Goal: Task Accomplishment & Management: Complete application form

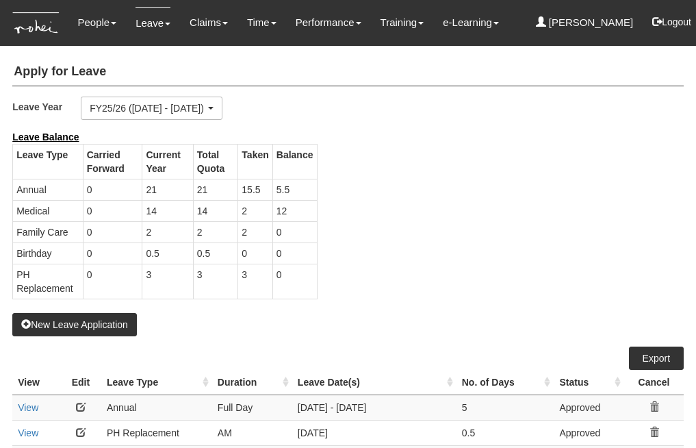
select select "50"
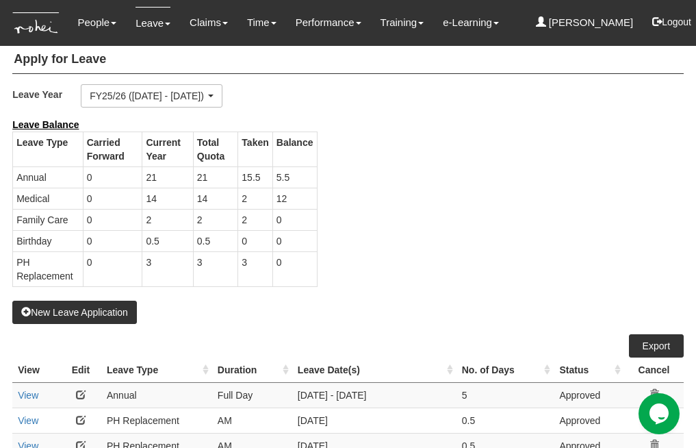
scroll to position [16, 0]
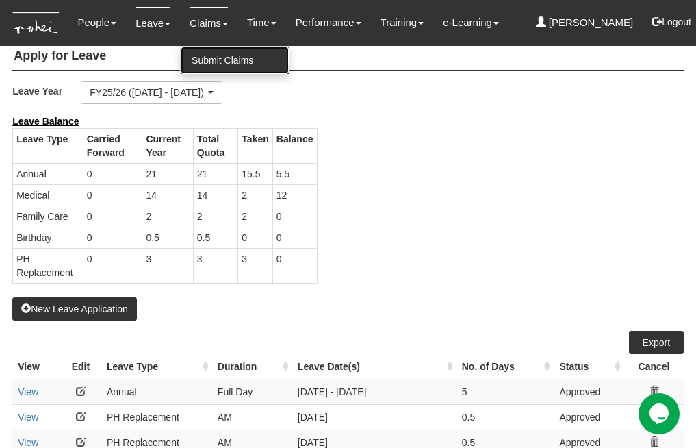
click at [199, 49] on link "Submit Claims" at bounding box center [235, 60] width 108 height 27
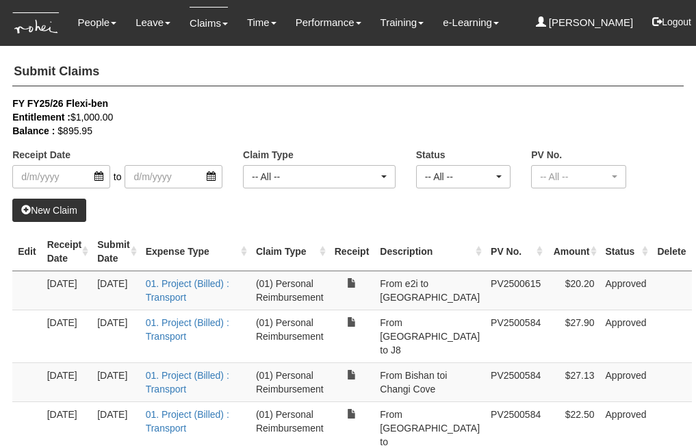
select select "50"
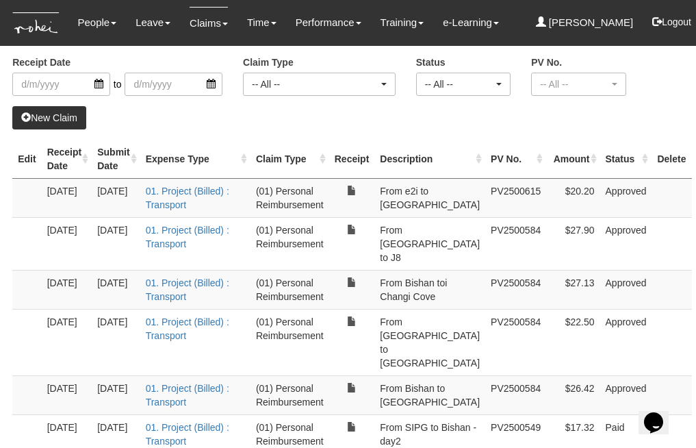
scroll to position [69, 0]
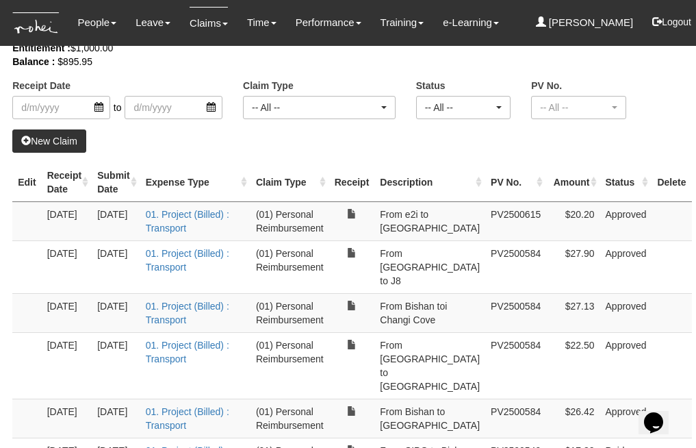
click at [60, 139] on link "New Claim" at bounding box center [49, 140] width 74 height 23
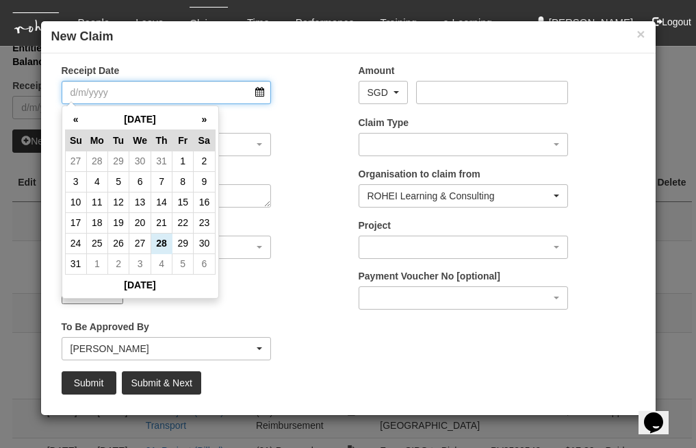
click at [258, 96] on input "Receipt Date" at bounding box center [167, 92] width 210 height 23
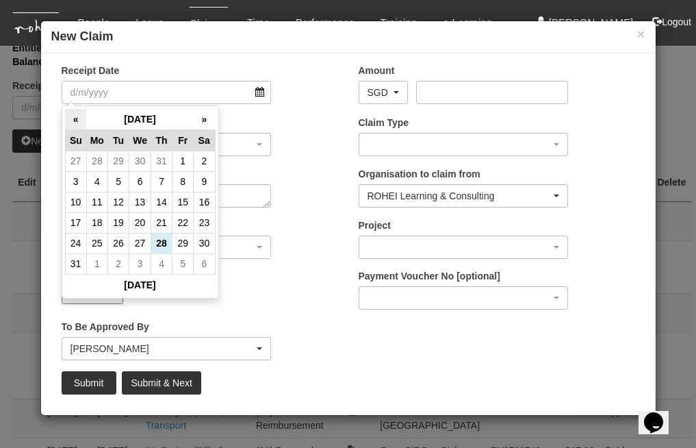
click at [77, 114] on th "«" at bounding box center [75, 119] width 21 height 21
click at [101, 223] on td "21" at bounding box center [96, 222] width 21 height 21
type input "[DATE]"
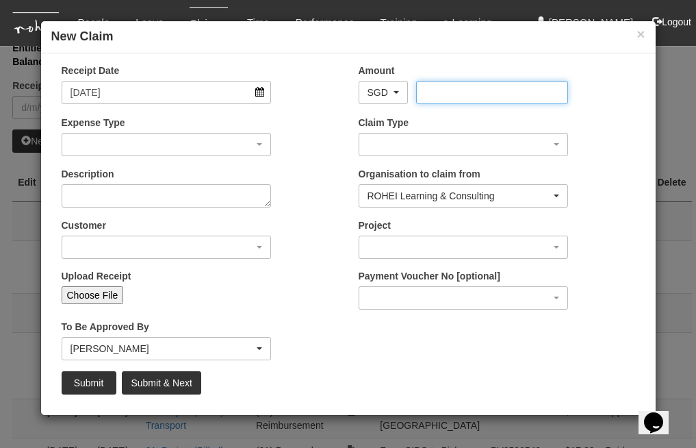
click at [440, 94] on input "Amount" at bounding box center [492, 92] width 152 height 23
type input "32.30"
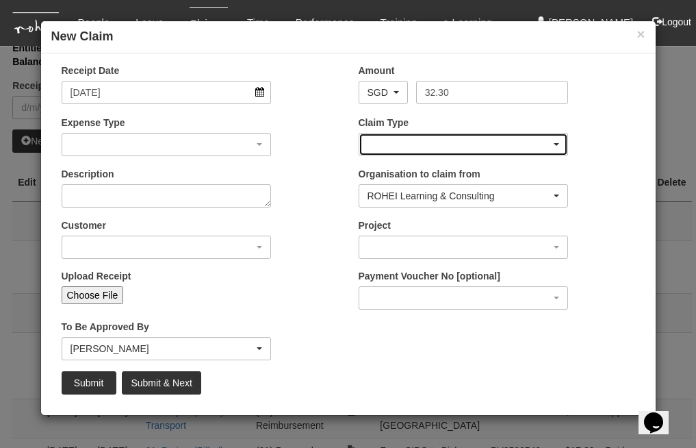
click at [426, 142] on div "button" at bounding box center [463, 144] width 209 height 22
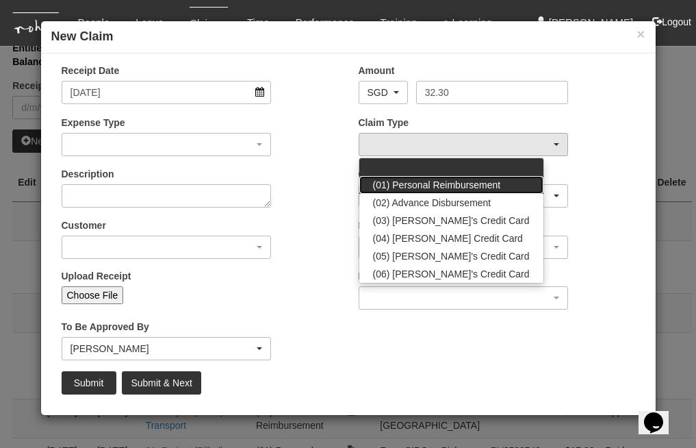
click at [418, 183] on span "(01) Personal Reimbursement" at bounding box center [437, 185] width 128 height 14
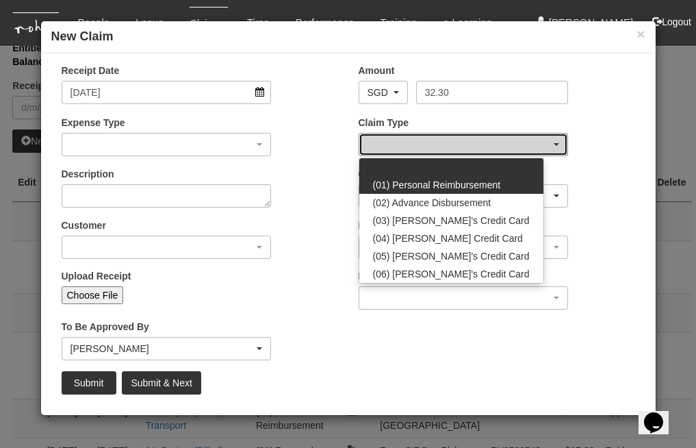
select select "14"
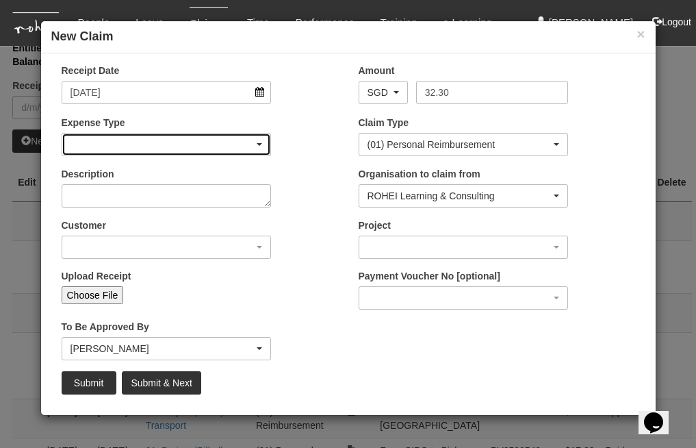
click at [255, 140] on div "button" at bounding box center [166, 144] width 209 height 22
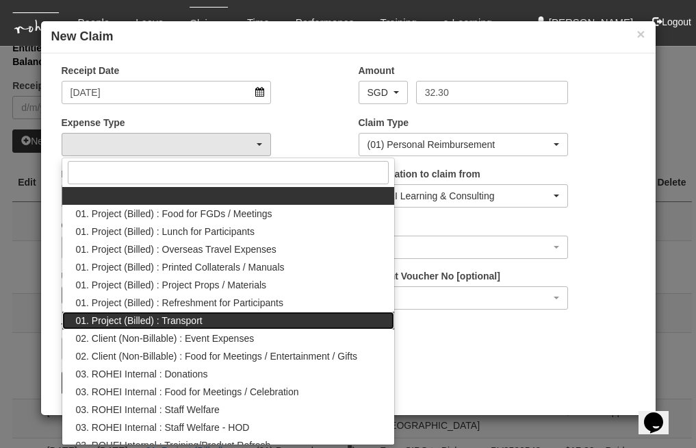
click at [183, 321] on span "01. Project (Billed) : Transport" at bounding box center [139, 320] width 127 height 14
select select "135"
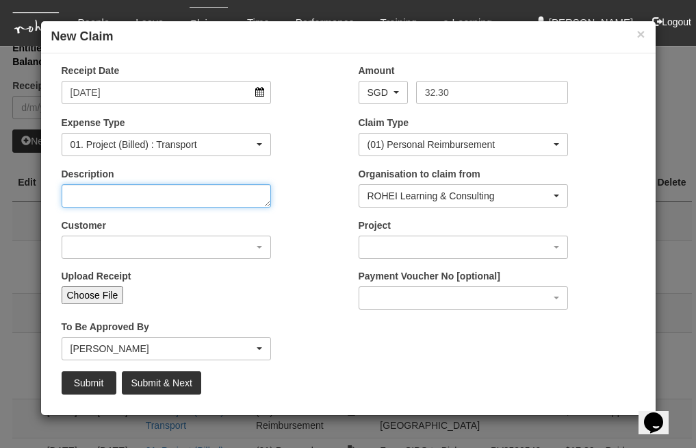
click at [226, 196] on textarea "Description" at bounding box center [167, 195] width 210 height 23
type textarea "From Bishan to Foundry Prinsep"
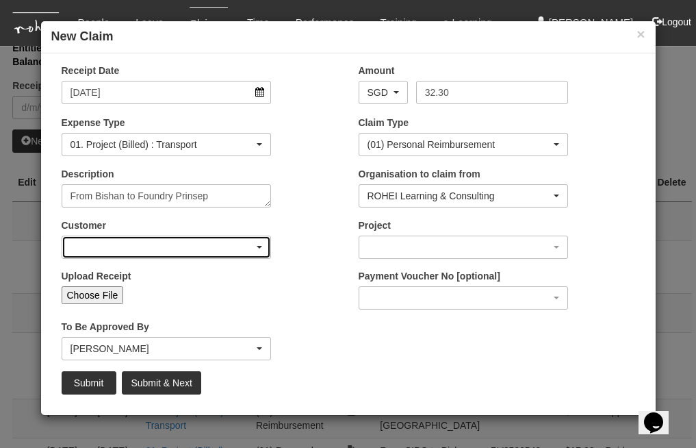
click at [200, 250] on div "button" at bounding box center [166, 247] width 209 height 22
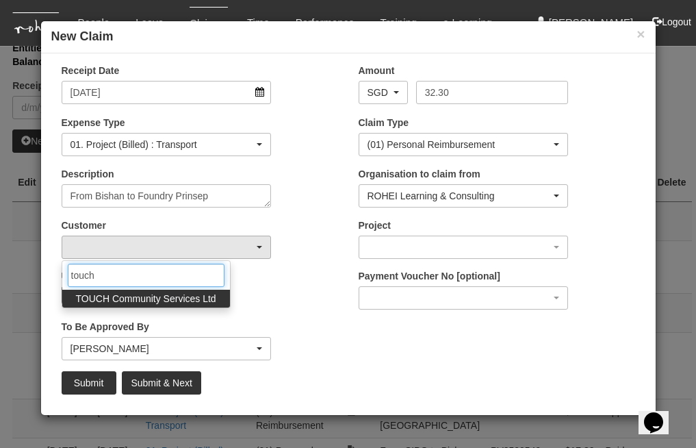
type input "touch"
click at [198, 294] on span "TOUCH Community Services Ltd" at bounding box center [146, 299] width 140 height 14
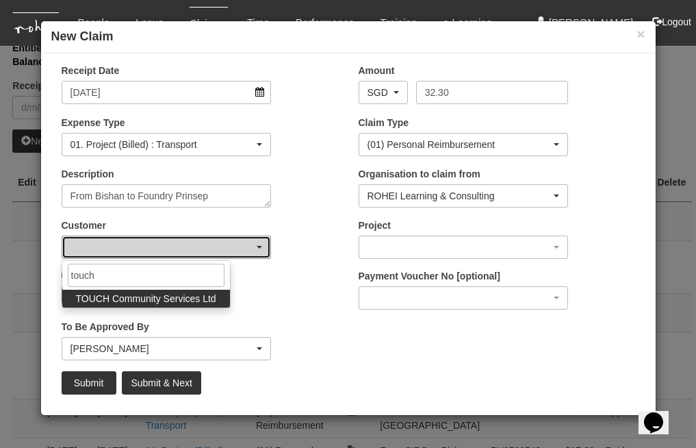
select select "893"
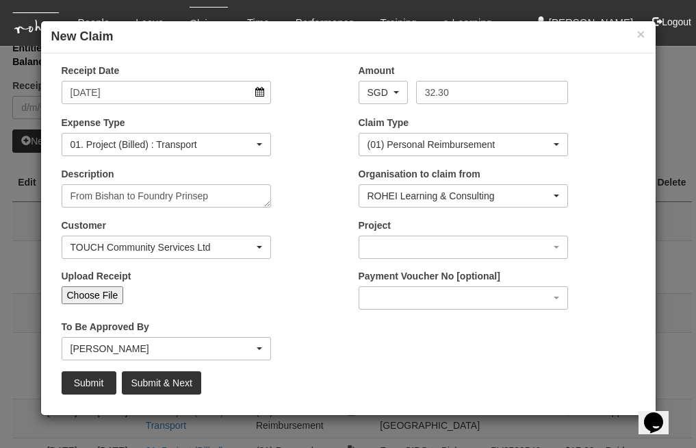
click at [88, 288] on input "Choose File" at bounding box center [93, 295] width 62 height 18
type input "C:\fakepath\10. [DATE] From [GEOGRAPHIC_DATA] (home) to Foundry prinsep F2F EXT…"
type input "Choose Another File"
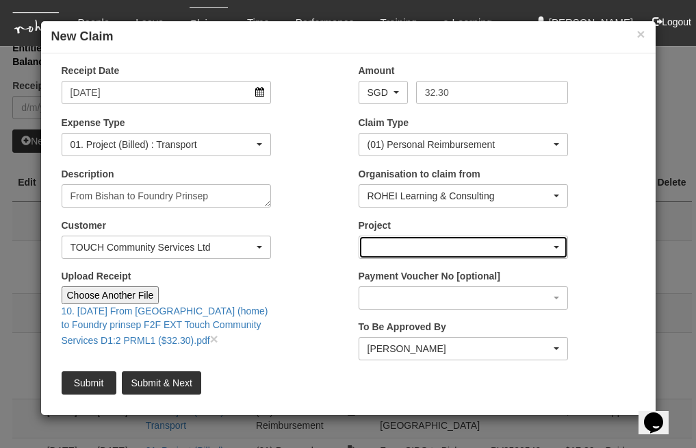
click at [402, 252] on div "button" at bounding box center [463, 247] width 209 height 22
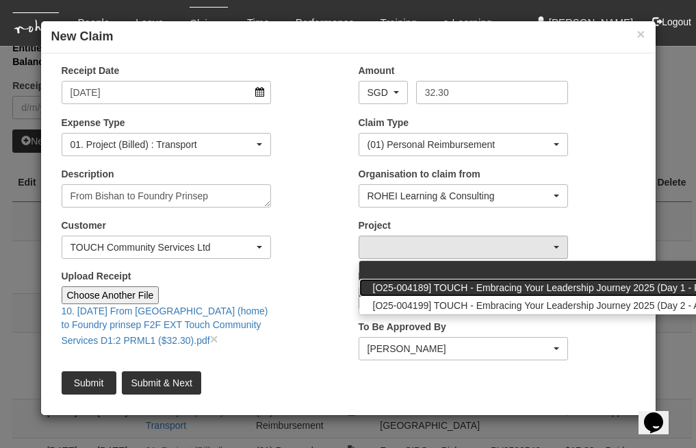
click at [480, 283] on span "[O25-004189] TOUCH - Embracing Your Leadership Journey 2025 (Day 1 - PRML1)" at bounding box center [551, 288] width 357 height 14
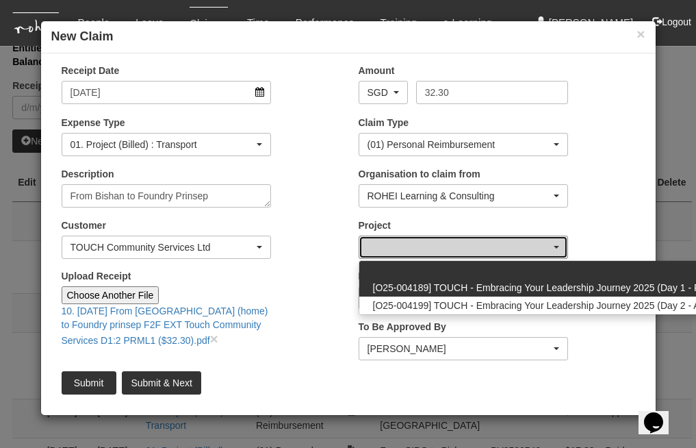
select select "2810"
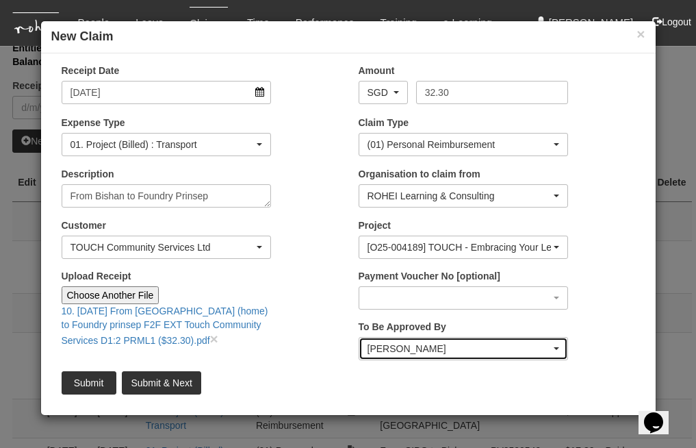
click at [492, 343] on div "[PERSON_NAME]" at bounding box center [459, 348] width 184 height 14
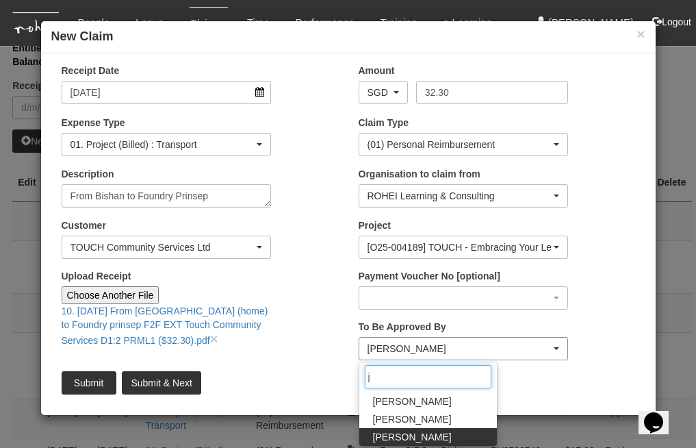
scroll to position [0, 0]
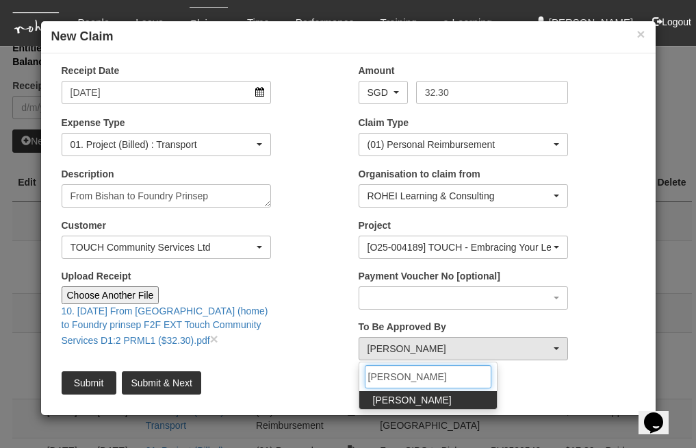
type input "[PERSON_NAME]"
click at [439, 401] on link "[PERSON_NAME]" at bounding box center [428, 400] width 138 height 18
select select "34494e3c-fa1c-4f5c-8164-1b5a8a5feac6"
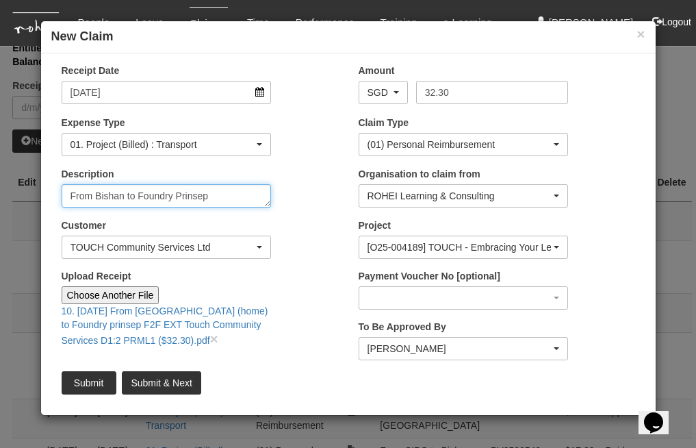
drag, startPoint x: 207, startPoint y: 198, endPoint x: 70, endPoint y: 181, distance: 137.9
click at [68, 189] on textarea "From Bishan to Foundry Prinsep" at bounding box center [167, 195] width 210 height 23
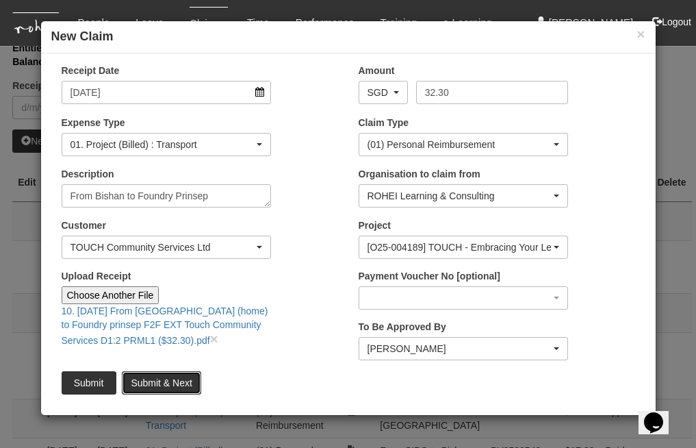
click at [163, 384] on input "Submit & Next" at bounding box center [161, 382] width 79 height 23
type input "Choose File"
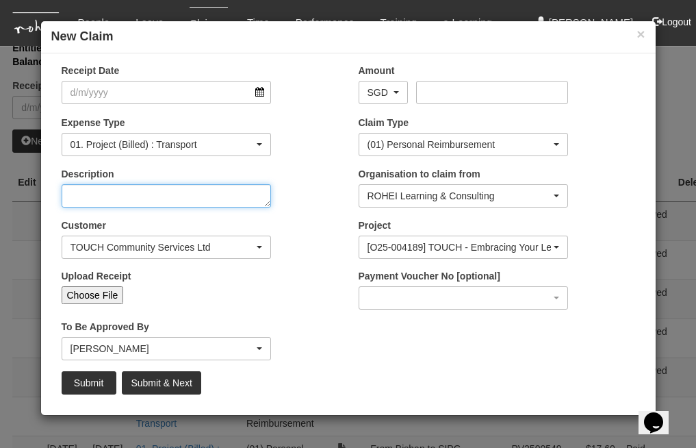
click at [181, 189] on textarea "Description" at bounding box center [167, 195] width 210 height 23
paste textarea "From Bishan to Foundry Prinsep"
type textarea "From Bishan to Foundry Prinsep"
click at [96, 197] on textarea "From Bishan to Foundry Prinsep" at bounding box center [167, 195] width 210 height 23
select select "50"
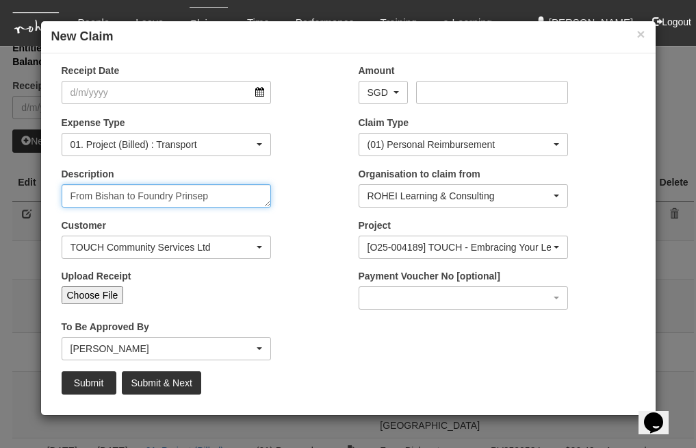
drag, startPoint x: 138, startPoint y: 196, endPoint x: 92, endPoint y: 196, distance: 45.8
click at [92, 196] on textarea "From Bishan to Foundry Prinsep" at bounding box center [167, 195] width 210 height 23
click at [173, 194] on textarea "FromFoundry Prinsep" at bounding box center [167, 195] width 210 height 23
click at [168, 190] on textarea "FromFoundry Prinsep" at bounding box center [167, 195] width 210 height 23
click at [168, 198] on textarea "FromFoundry Prinsep" at bounding box center [167, 195] width 210 height 23
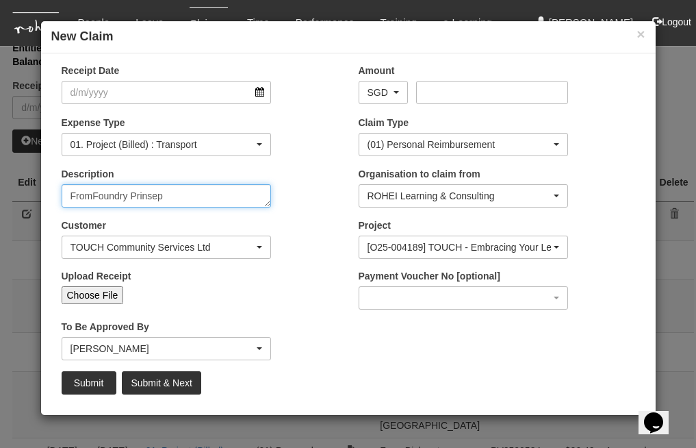
paste textarea "Bishan to"
click at [90, 194] on textarea "FromFoundry Prinsep Bishan to" at bounding box center [167, 195] width 210 height 23
click at [165, 196] on textarea "From Foundry Prinsep Bishan to" at bounding box center [167, 195] width 210 height 23
click at [236, 194] on textarea "From Foundry Prinsep to Bishan to" at bounding box center [167, 195] width 210 height 23
type textarea "From Foundry Prinsep to Bishan"
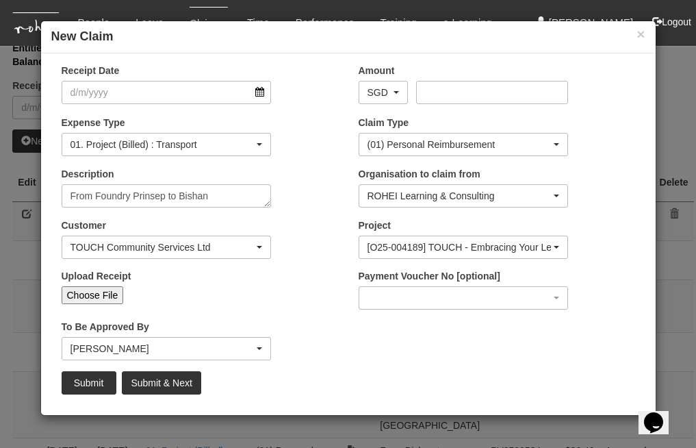
click at [109, 293] on input "Choose File" at bounding box center [93, 295] width 62 height 18
type input "C:\fakepath\11. [DATE] From Foundry to [GEOGRAPHIC_DATA] (home) F2F EXT Touch C…"
type input "Choose Another File"
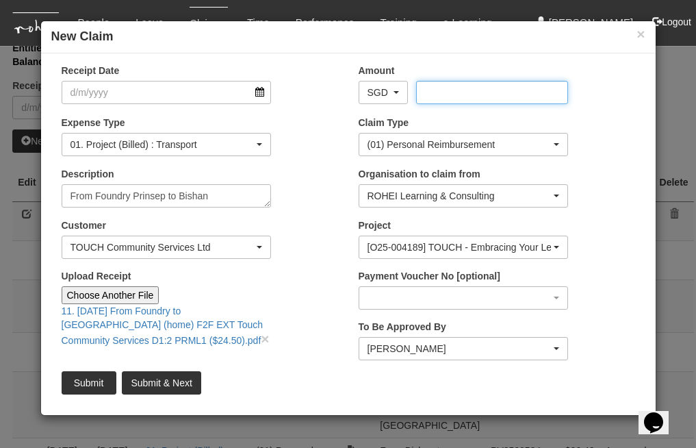
click at [489, 96] on input "Amount" at bounding box center [492, 92] width 152 height 23
type input "24.50"
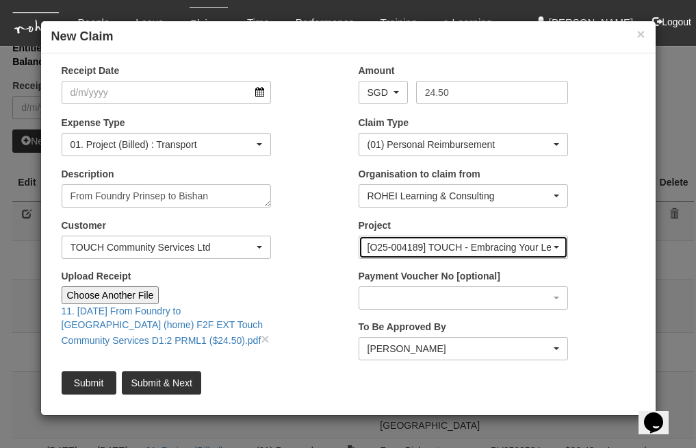
click at [436, 243] on div "[O25-004189] TOUCH - Embracing Your Leadership Journey 2025 (Day 1 - PRML1)" at bounding box center [459, 247] width 184 height 14
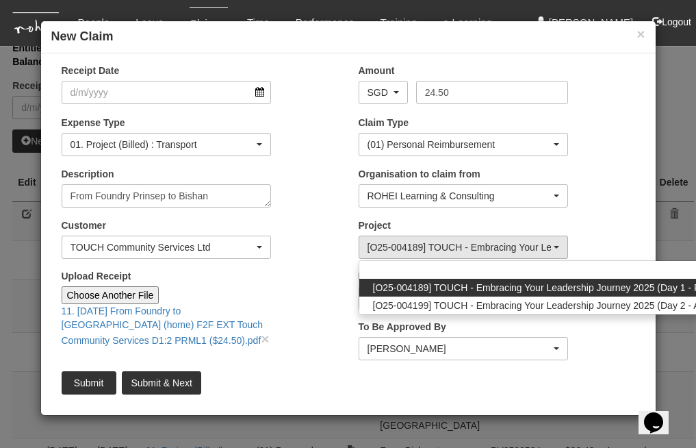
click at [491, 285] on span "[O25-004189] TOUCH - Embracing Your Leadership Journey 2025 (Day 1 - PRML1)" at bounding box center [551, 288] width 357 height 14
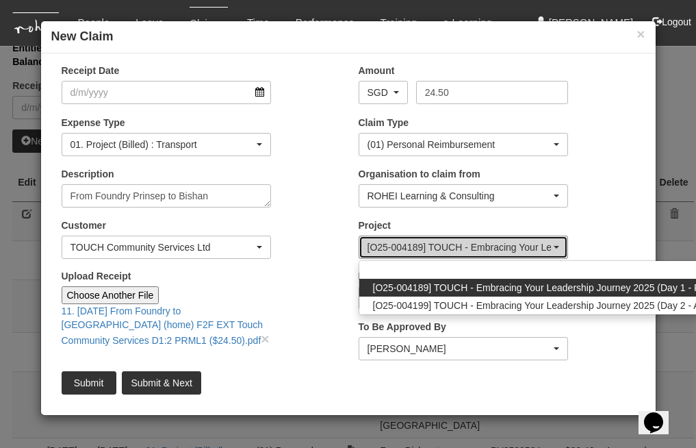
select select "2810"
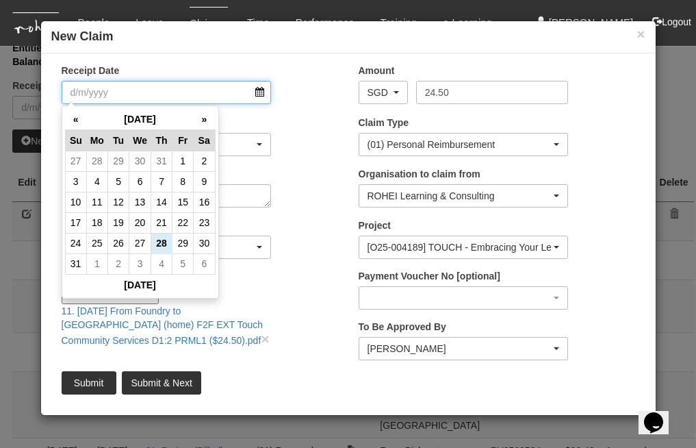
click at [211, 90] on input "Receipt Date" at bounding box center [167, 92] width 210 height 23
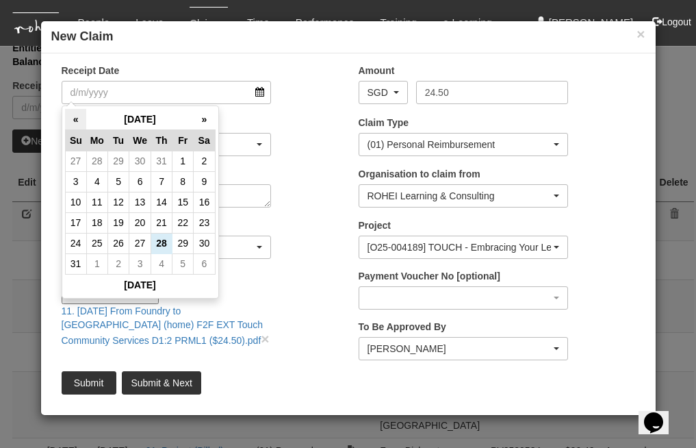
click at [75, 121] on th "«" at bounding box center [75, 119] width 21 height 21
click at [99, 218] on td "21" at bounding box center [96, 222] width 21 height 21
type input "[DATE]"
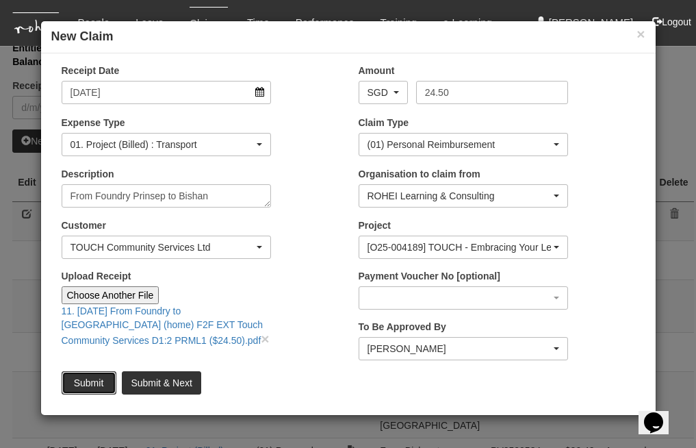
click at [88, 375] on input "Submit" at bounding box center [89, 382] width 55 height 23
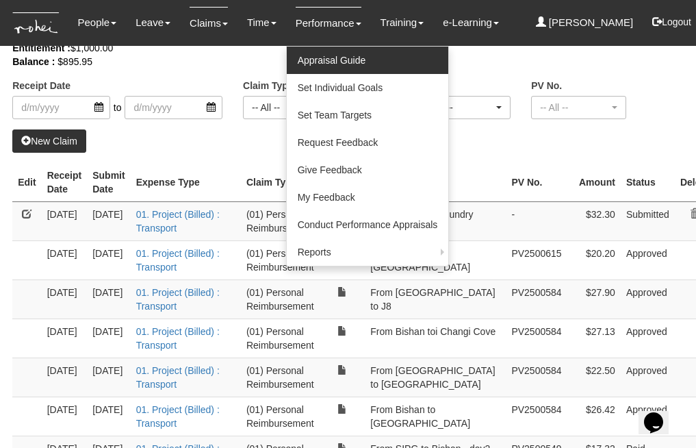
select select "50"
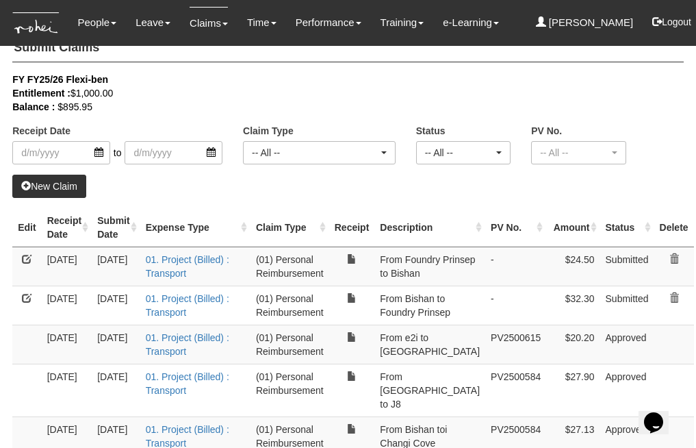
scroll to position [31, 0]
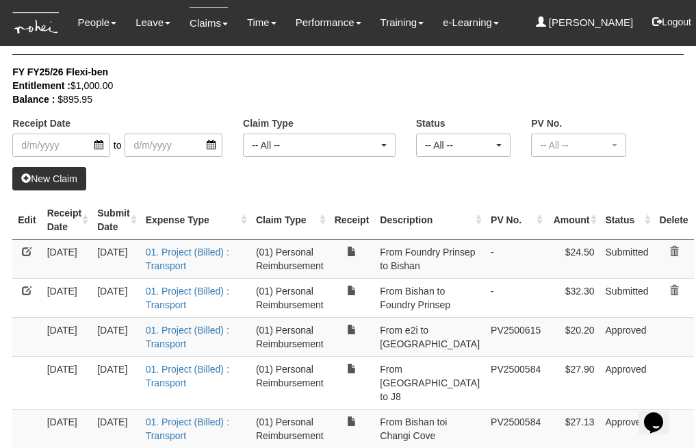
click at [65, 174] on link "New Claim" at bounding box center [49, 178] width 74 height 23
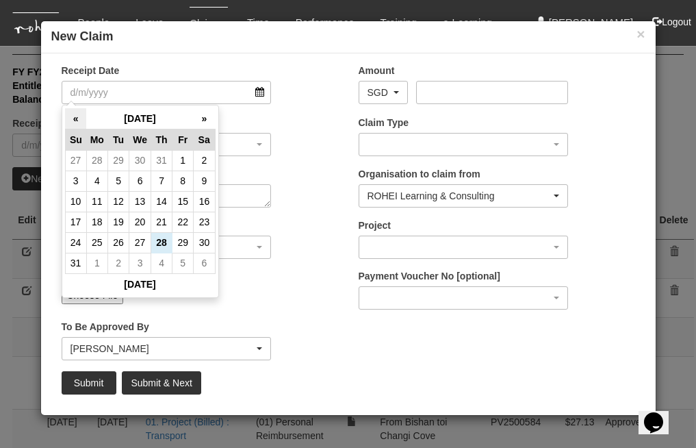
click at [73, 119] on th "«" at bounding box center [75, 118] width 21 height 21
click at [115, 219] on td "22" at bounding box center [118, 222] width 21 height 21
type input "[DATE]"
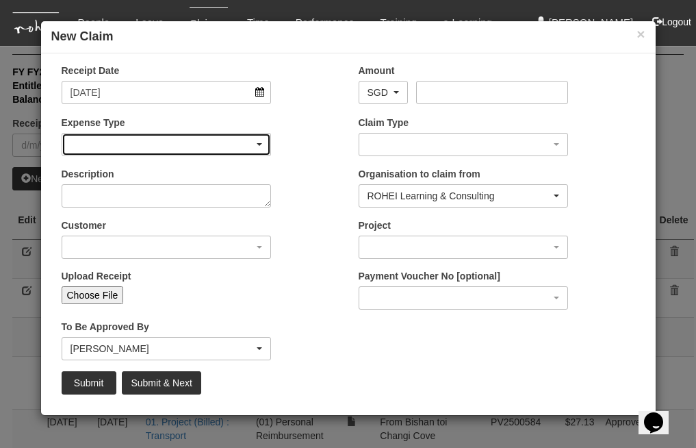
click at [252, 148] on div "button" at bounding box center [166, 144] width 209 height 22
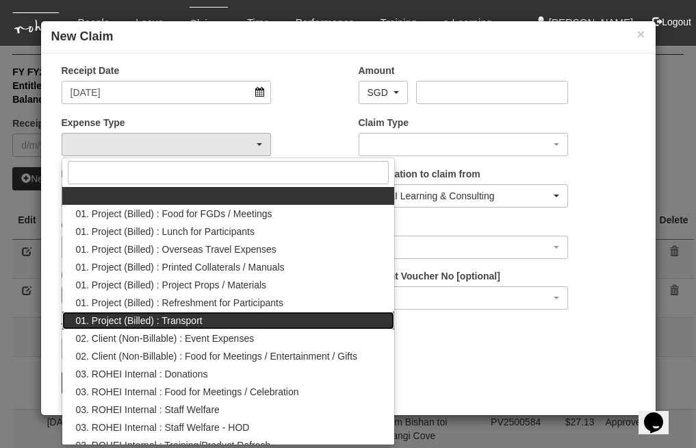
click at [194, 325] on span "01. Project (Billed) : Transport" at bounding box center [139, 320] width 127 height 14
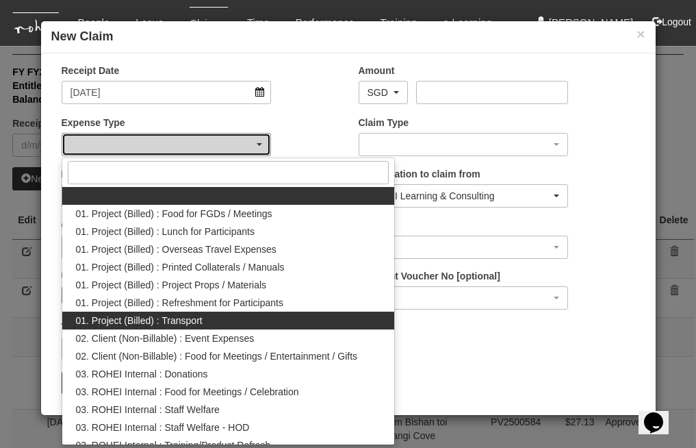
select select "135"
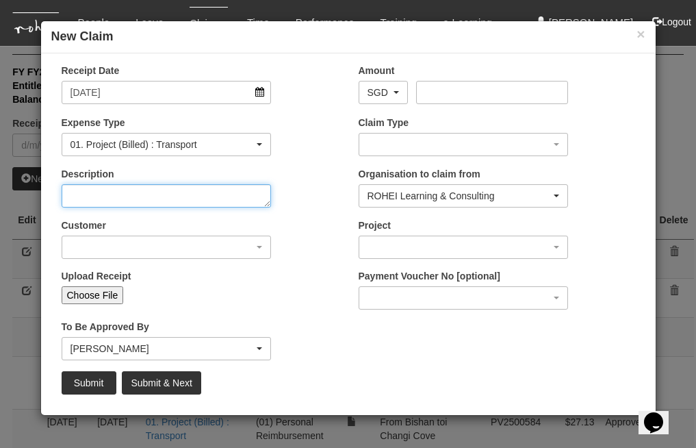
click at [241, 198] on textarea "Description" at bounding box center [167, 195] width 210 height 23
type textarea "From Bishan (home) to Foundry Prinsep"
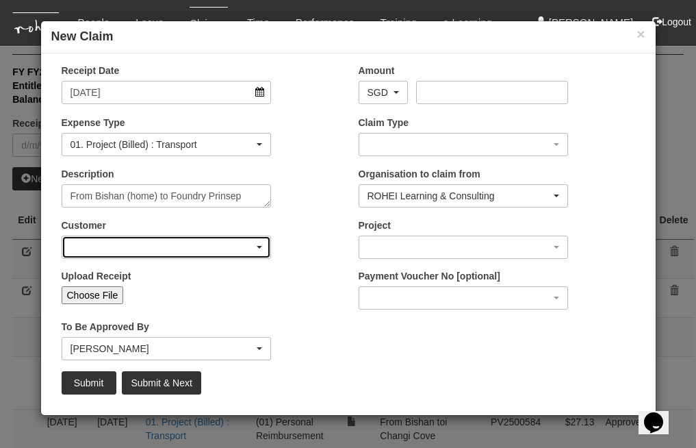
click at [211, 248] on div "button" at bounding box center [166, 247] width 209 height 22
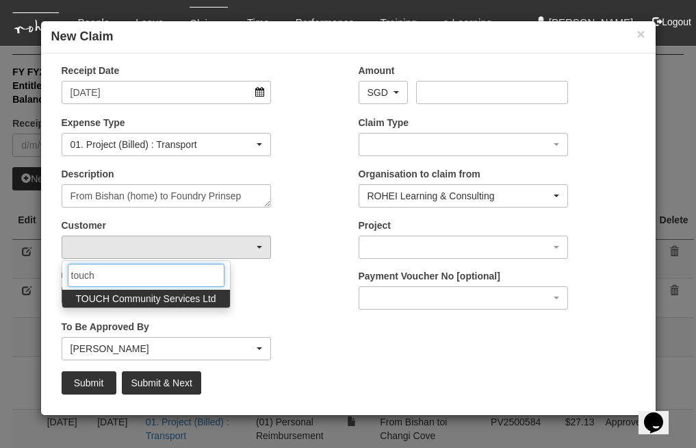
type input "touch"
click at [183, 299] on span "TOUCH Community Services Ltd" at bounding box center [146, 299] width 140 height 14
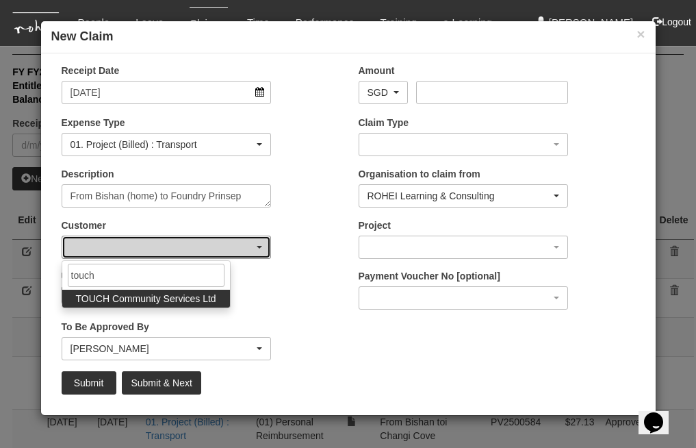
select select "893"
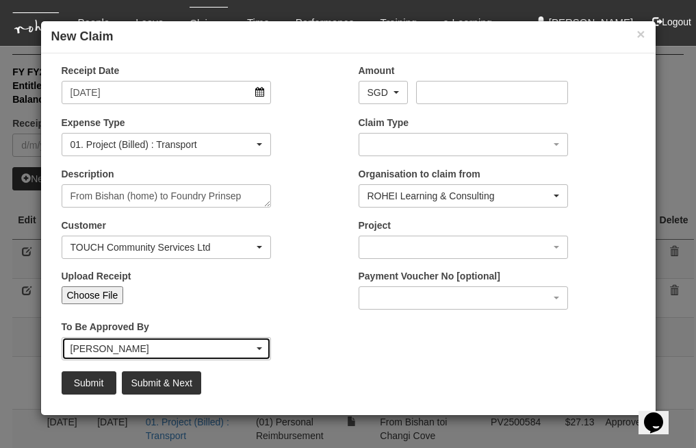
click at [220, 344] on div "[PERSON_NAME]" at bounding box center [162, 348] width 184 height 14
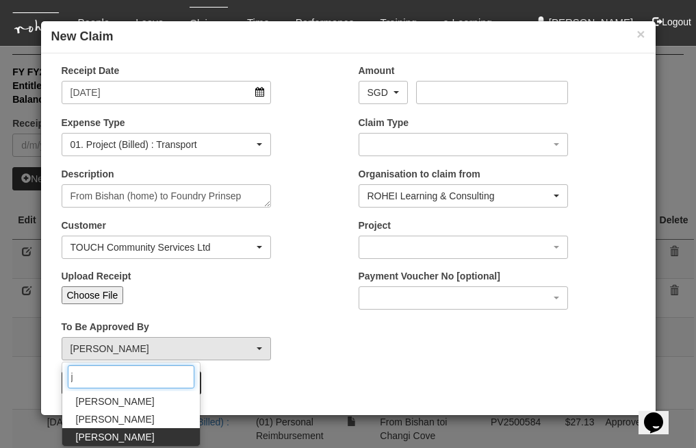
scroll to position [0, 0]
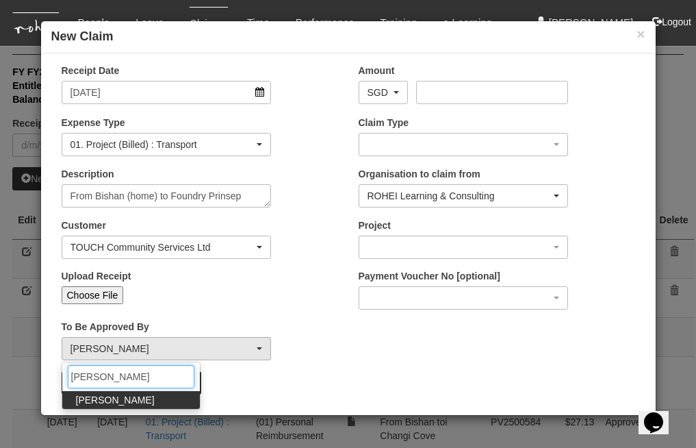
type input "[PERSON_NAME]"
click at [130, 400] on link "[PERSON_NAME]" at bounding box center [131, 400] width 138 height 18
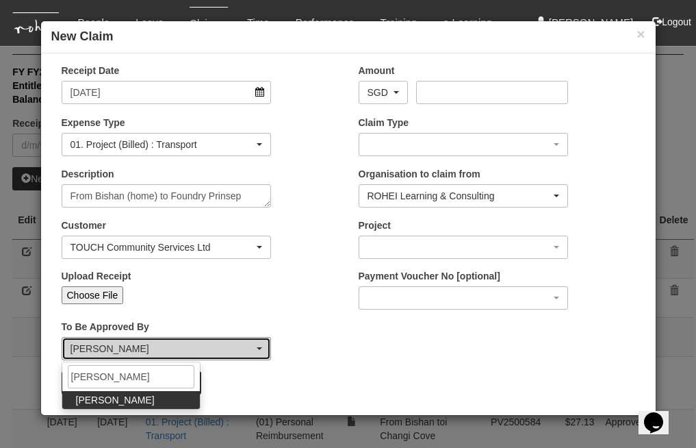
select select "34494e3c-fa1c-4f5c-8164-1b5a8a5feac6"
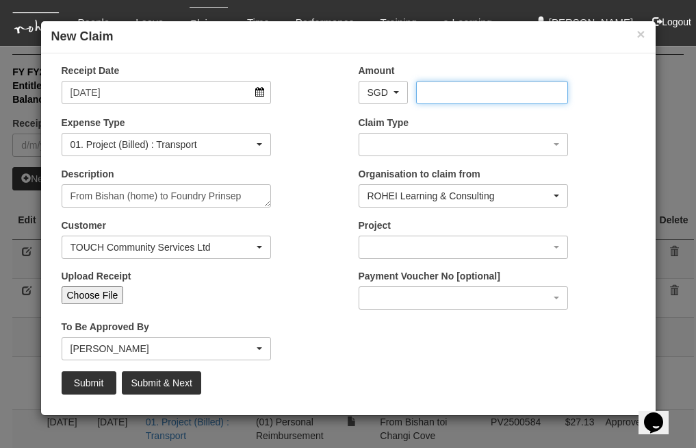
click at [471, 83] on input "Amount" at bounding box center [492, 92] width 152 height 23
click at [102, 287] on input "Choose File" at bounding box center [93, 295] width 62 height 18
type input "C:\fakepath\12. [DATE] From [GEOGRAPHIC_DATA] (home) to Foundry prinsep F2F EXT…"
type input "Choose Another File"
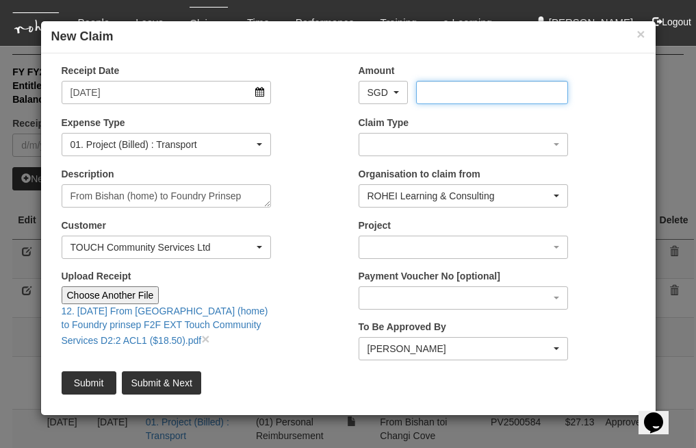
click at [439, 93] on input "Amount" at bounding box center [492, 92] width 152 height 23
type input "18.50"
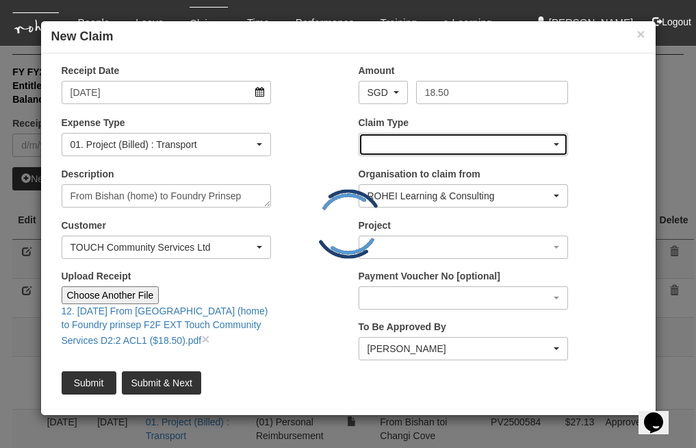
click at [457, 146] on div "button" at bounding box center [463, 144] width 209 height 22
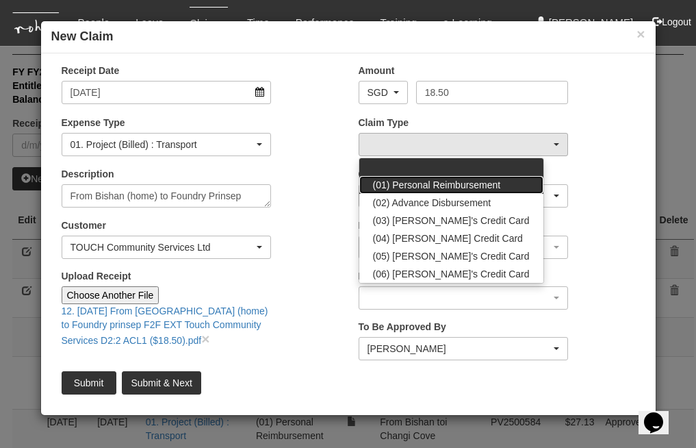
click at [450, 190] on span "(01) Personal Reimbursement" at bounding box center [437, 185] width 128 height 14
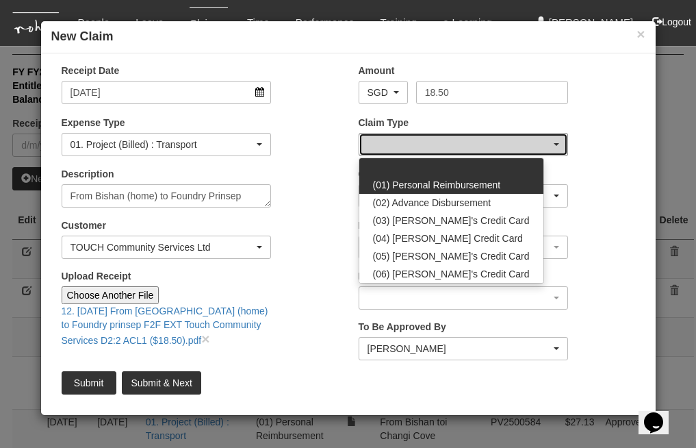
select select "14"
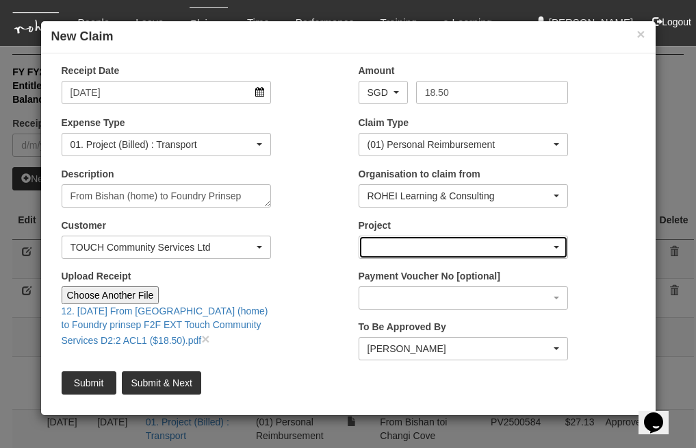
click at [422, 250] on div "button" at bounding box center [463, 247] width 209 height 22
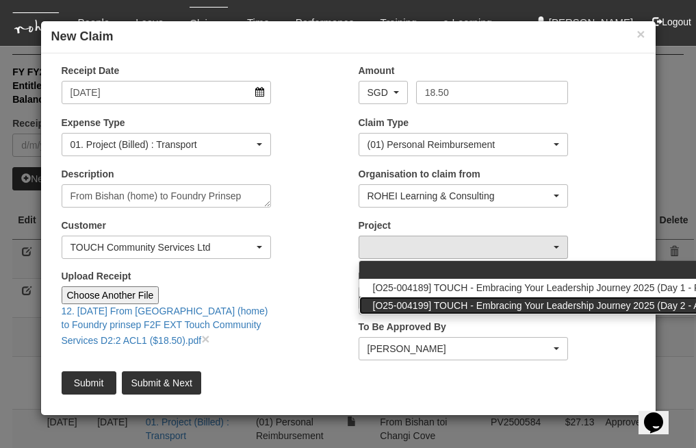
click at [466, 300] on span "[O25-004199] TOUCH - Embracing Your Leadership Journey 2025 (Day 2 - ACL1)" at bounding box center [547, 305] width 348 height 14
select select "2820"
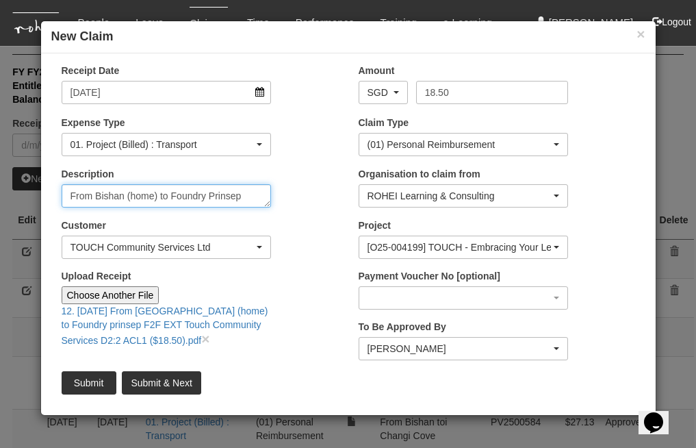
drag, startPoint x: 244, startPoint y: 194, endPoint x: 38, endPoint y: 192, distance: 206.0
click at [38, 192] on div "× New Claim Receipt Date [DATE] Amount AED AFN ALL AMD ANG AOA ARS AUD AWG AZN …" at bounding box center [348, 224] width 696 height 448
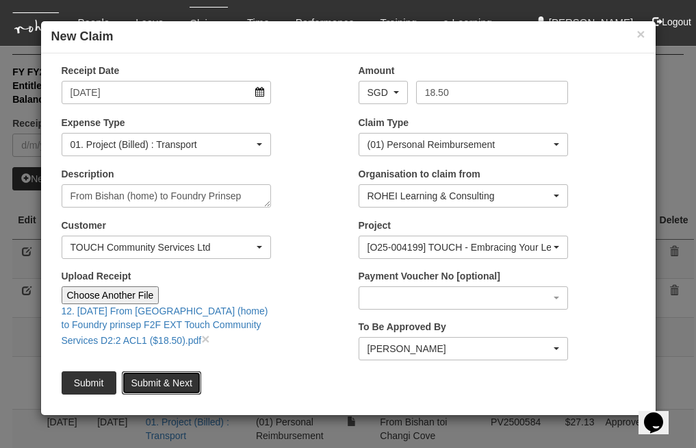
click at [145, 373] on input "Submit & Next" at bounding box center [161, 382] width 79 height 23
type input "Choose File"
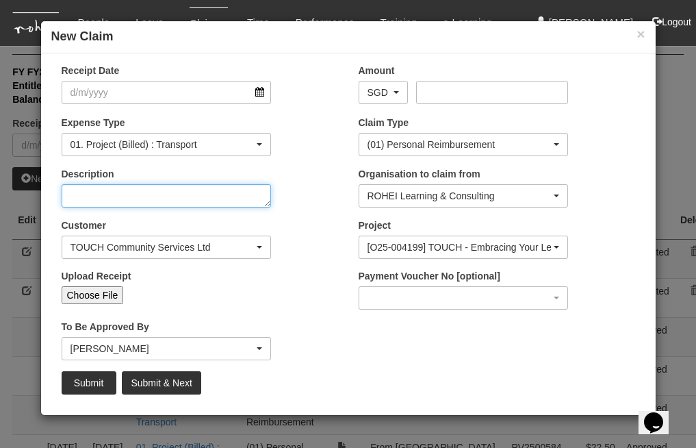
click at [164, 199] on textarea "Description" at bounding box center [167, 195] width 210 height 23
paste textarea "From Bishan (home) to Foundry Prinsep"
drag, startPoint x: 158, startPoint y: 197, endPoint x: 107, endPoint y: 194, distance: 51.4
click at [107, 194] on textarea "From Bishan (home) to Foundry Prinsep" at bounding box center [167, 195] width 210 height 23
type textarea "From Foundry Prinsep"
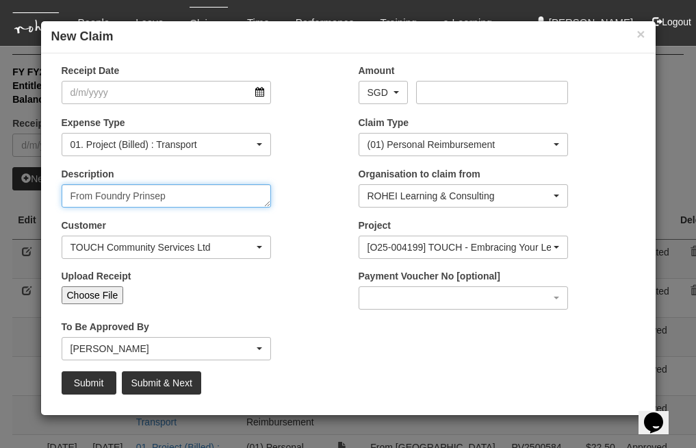
select select "50"
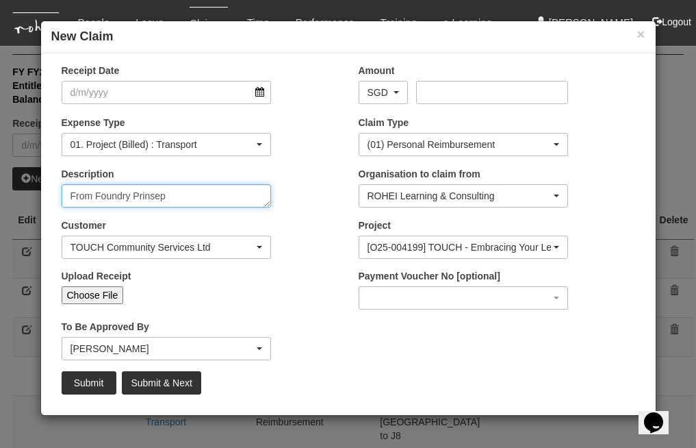
click at [181, 198] on textarea "From Foundry Prinsep" at bounding box center [167, 195] width 210 height 23
type textarea "From Foundry Prinsep to TTSH NCID"
click at [107, 288] on input "Choose File" at bounding box center [93, 295] width 62 height 18
type input "C:\fakepath\13. [DATE] From Foundry to TTSH NCID F2F EXT Touch Community Servic…"
type input "Choose Another File"
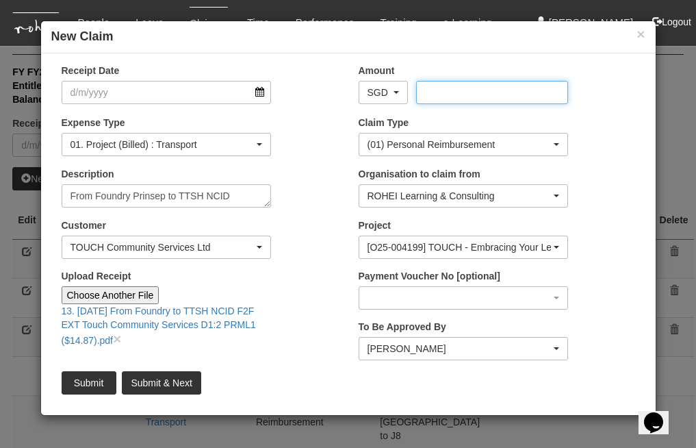
click at [432, 92] on input "Amount" at bounding box center [492, 92] width 152 height 23
type input "14.87"
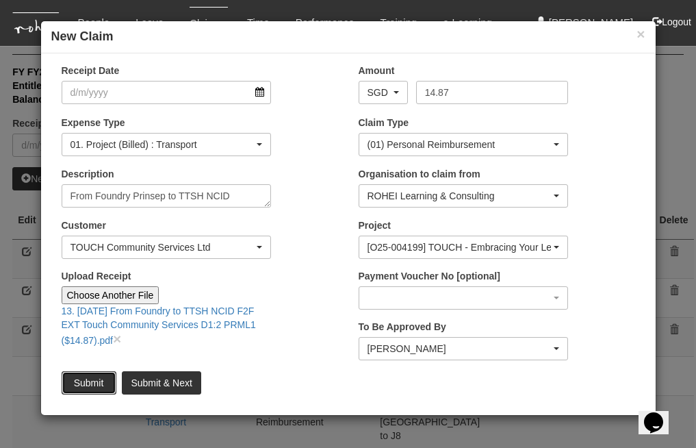
click at [94, 383] on input "Submit" at bounding box center [89, 382] width 55 height 23
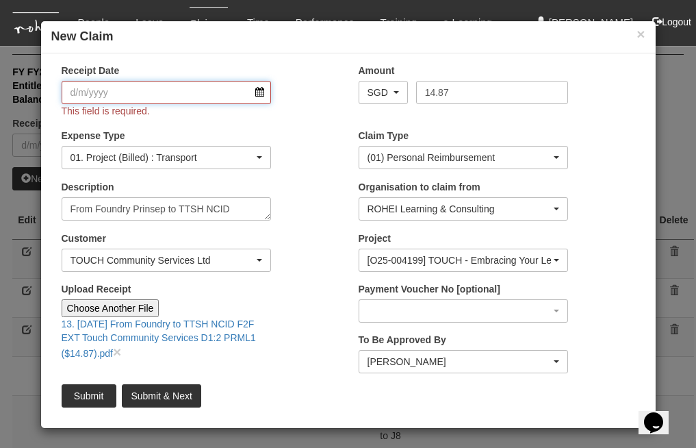
click at [155, 96] on input "Receipt Date" at bounding box center [167, 92] width 210 height 23
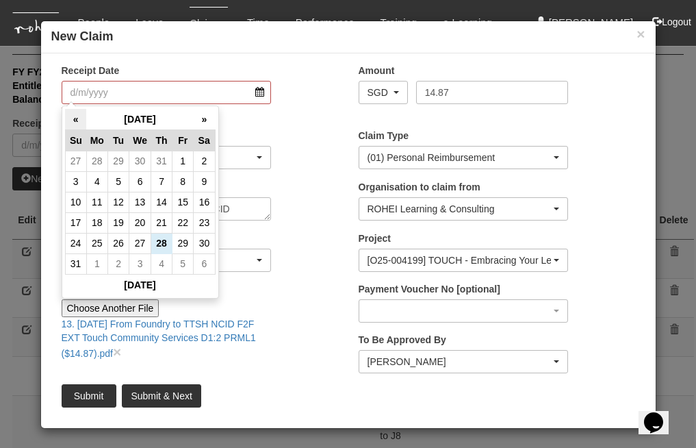
click at [77, 116] on th "«" at bounding box center [75, 119] width 21 height 21
click at [122, 220] on td "22" at bounding box center [118, 222] width 21 height 21
type input "[DATE]"
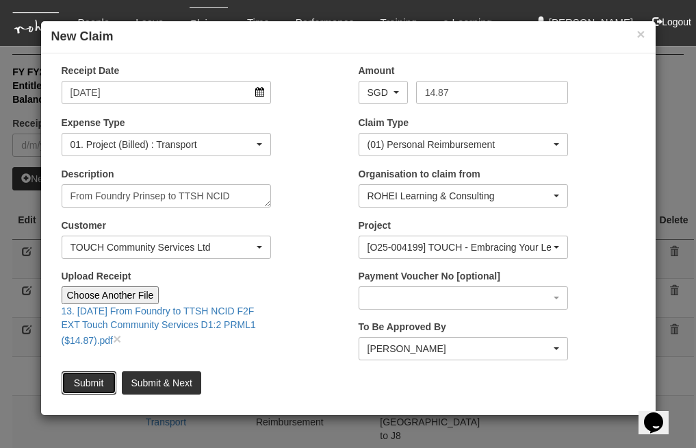
click at [96, 378] on input "Submit" at bounding box center [89, 382] width 55 height 23
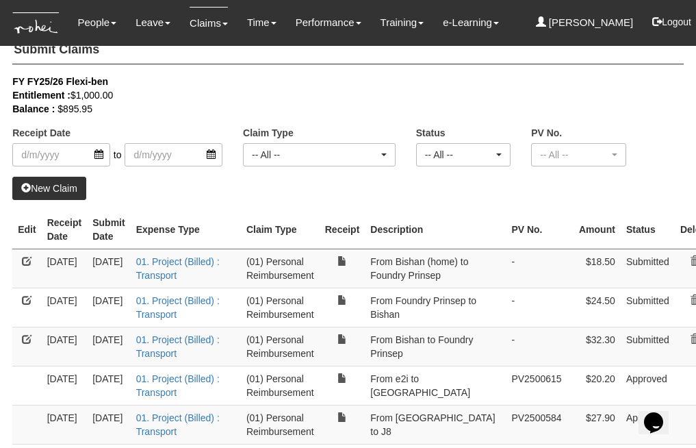
scroll to position [38, 0]
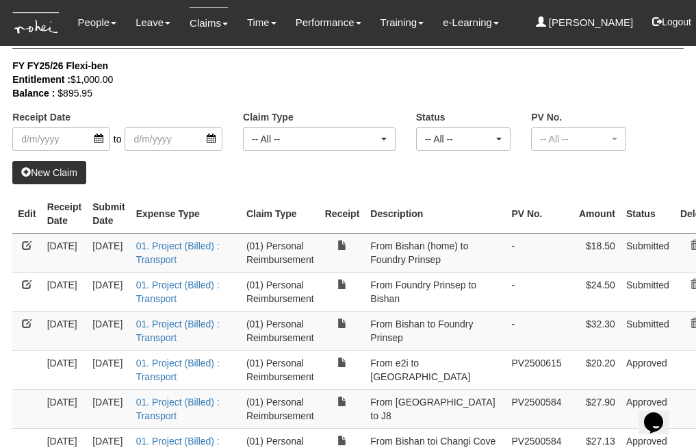
select select "50"
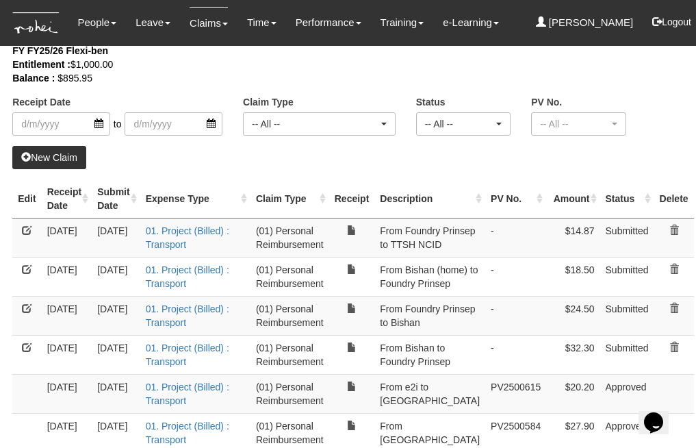
scroll to position [0, 0]
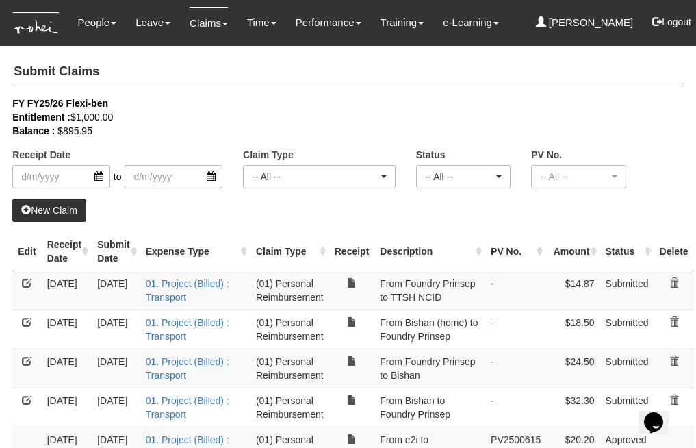
click at [60, 203] on link "New Claim" at bounding box center [49, 209] width 74 height 23
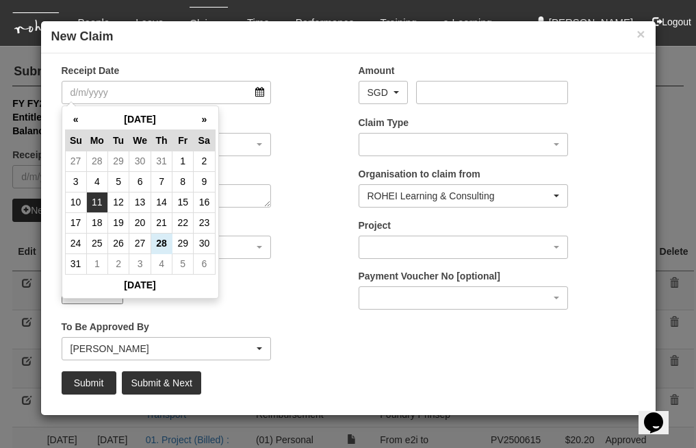
click at [101, 198] on td "11" at bounding box center [96, 202] width 21 height 21
type input "[DATE]"
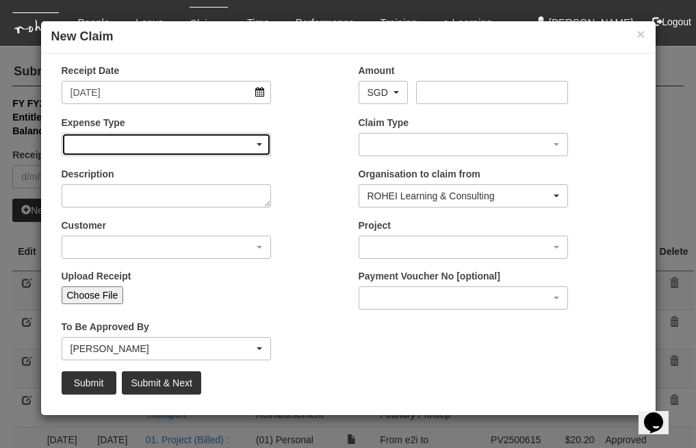
click at [209, 138] on div "button" at bounding box center [166, 144] width 209 height 22
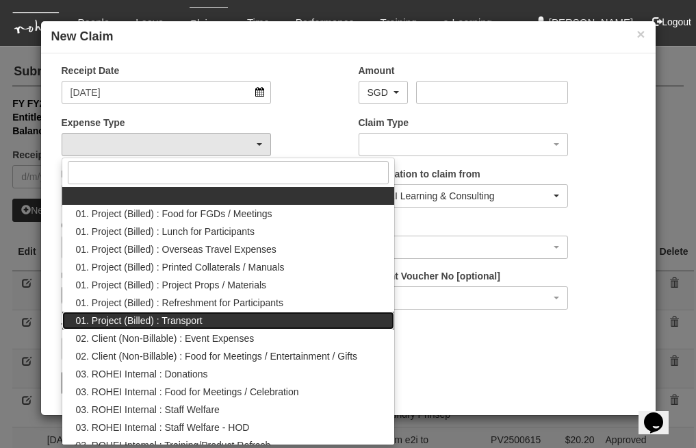
click at [189, 318] on span "01. Project (Billed) : Transport" at bounding box center [139, 320] width 127 height 14
select select "135"
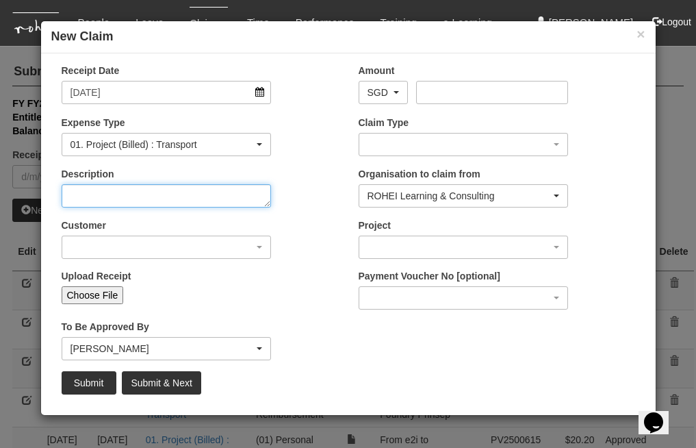
click at [218, 189] on textarea "Description" at bounding box center [167, 195] width 210 height 23
type textarea "From Bishan to e2i"
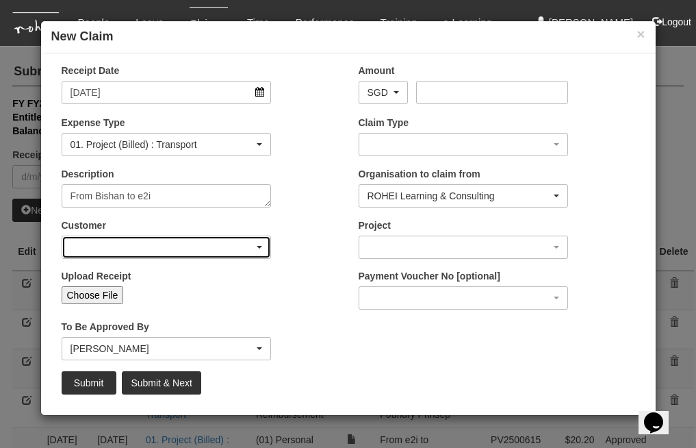
click at [245, 236] on div "button" at bounding box center [166, 247] width 209 height 22
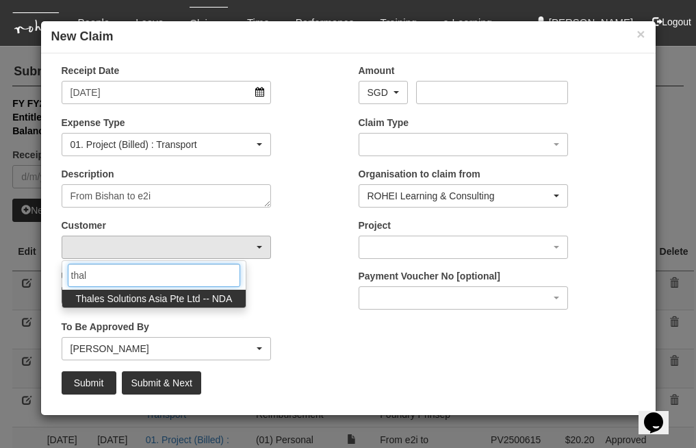
type input "thal"
click at [226, 296] on span "Thales Solutions Asia Pte Ltd -- NDA" at bounding box center [154, 299] width 157 height 14
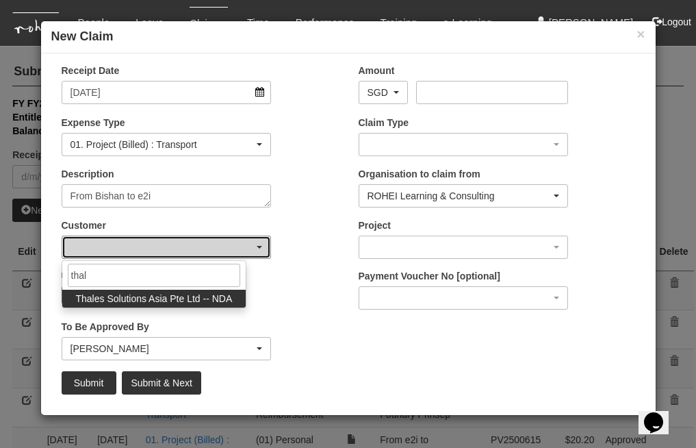
select select "66"
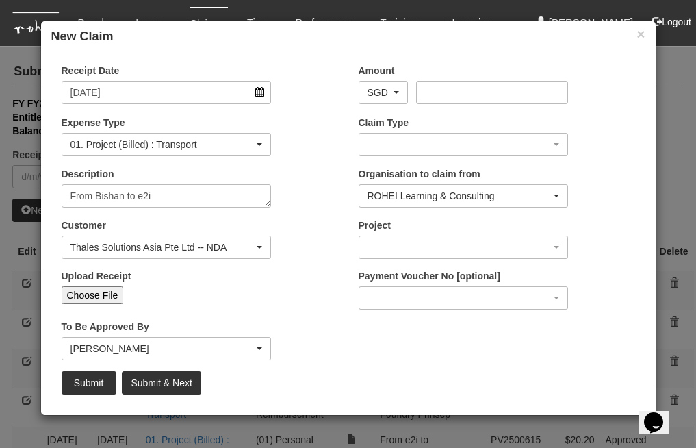
click at [107, 289] on input "Choose File" at bounding box center [93, 295] width 62 height 18
type input "C:\fakepath\2. [DATE] e2i to [GEOGRAPHIC_DATA](home)F2F Pontiac Land SLL1 Run 4…"
type input "Choose Another File"
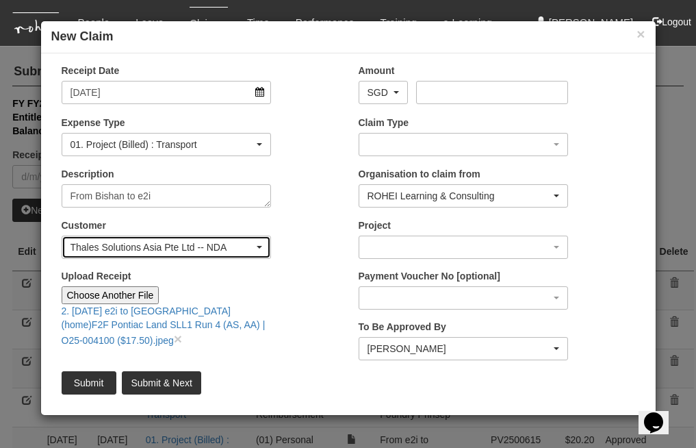
click at [263, 250] on div "Thales Solutions Asia Pte Ltd -- NDA" at bounding box center [166, 247] width 209 height 22
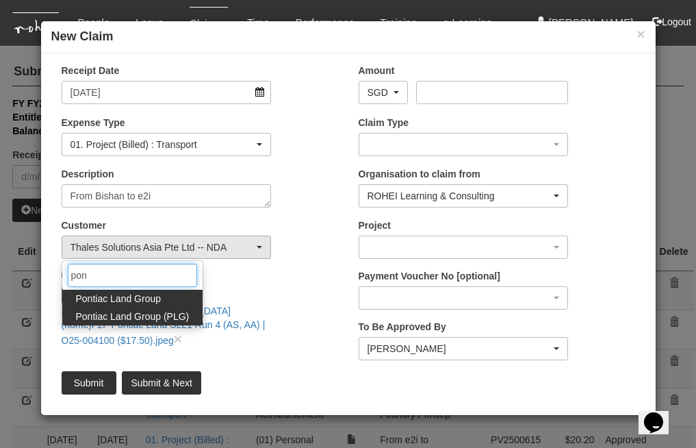
type input "pon"
click at [162, 313] on span "Pontiac Land Group (PLG)" at bounding box center [133, 316] width 114 height 14
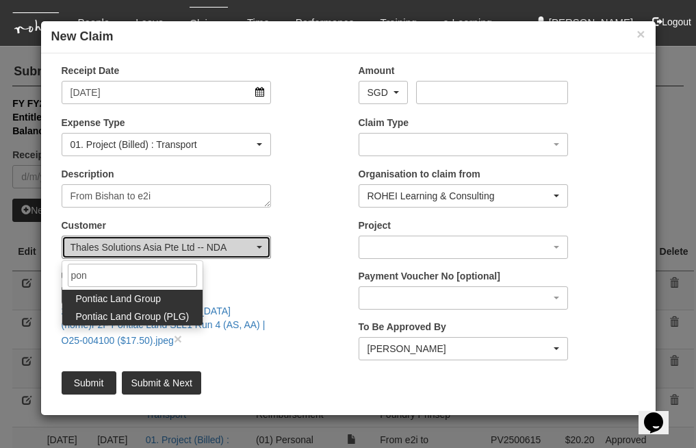
select select "625"
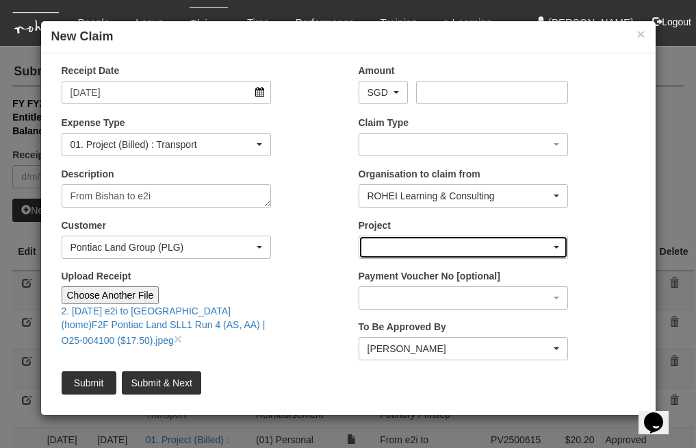
click at [556, 243] on div "button" at bounding box center [463, 247] width 209 height 22
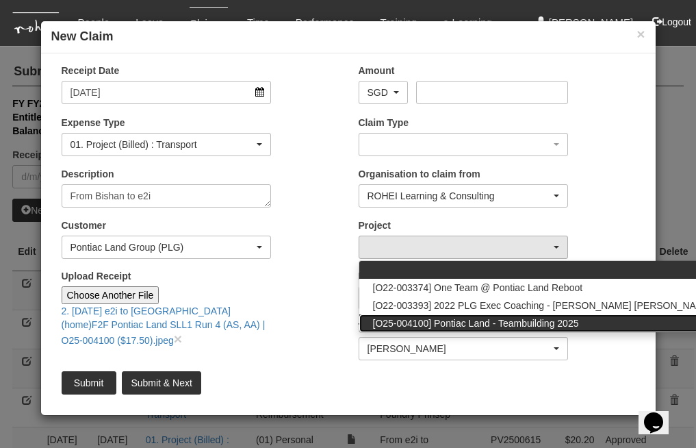
click at [552, 320] on span "[O25-004100] Pontiac Land - Teambuilding 2025" at bounding box center [476, 323] width 206 height 14
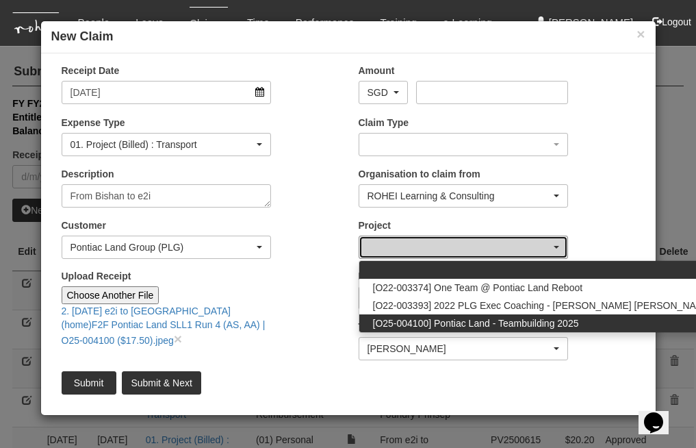
select select "2725"
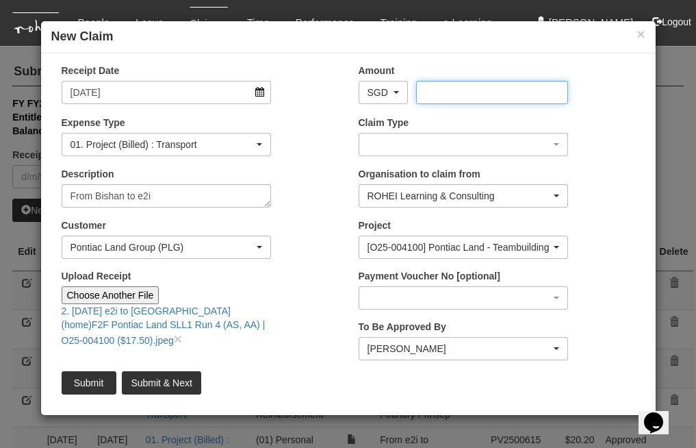
click at [469, 84] on input "Amount" at bounding box center [492, 92] width 152 height 23
type input "17.50"
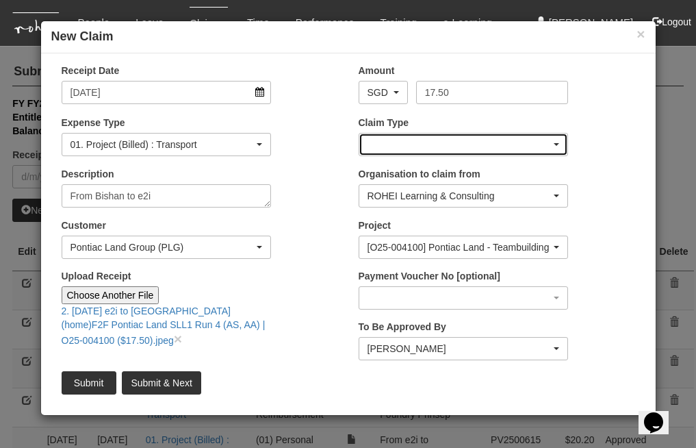
click at [552, 145] on div "button" at bounding box center [463, 144] width 209 height 22
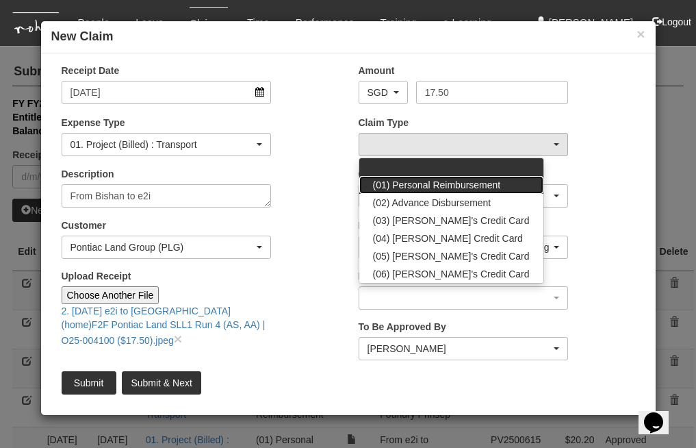
click at [493, 179] on span "(01) Personal Reimbursement" at bounding box center [437, 185] width 128 height 14
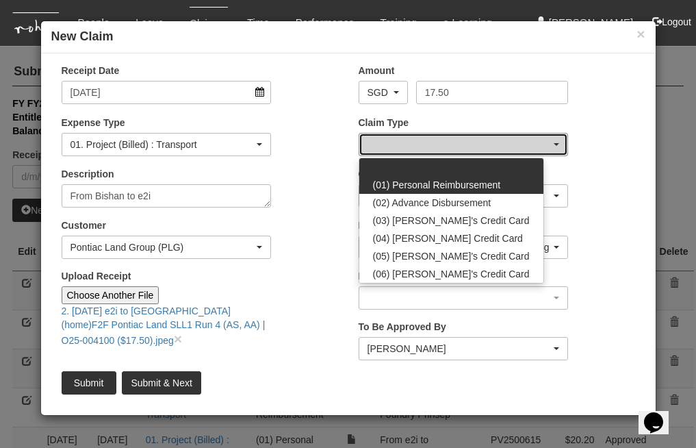
select select "14"
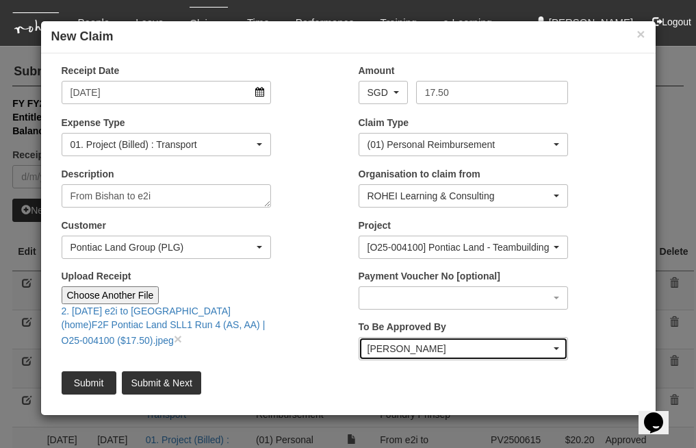
click at [560, 352] on div "[PERSON_NAME]" at bounding box center [463, 348] width 209 height 22
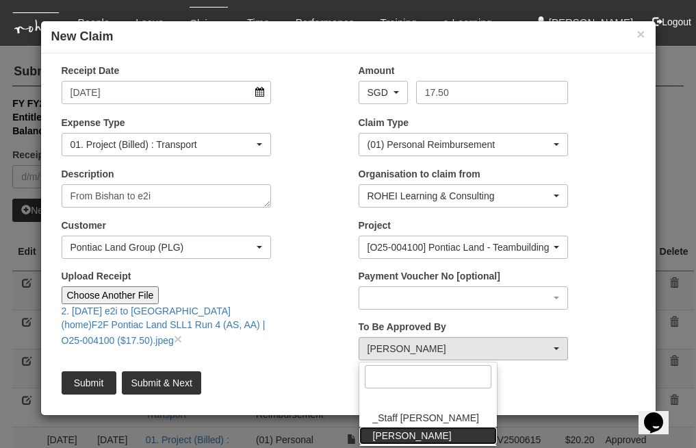
click at [409, 430] on link "[PERSON_NAME]" at bounding box center [428, 435] width 138 height 18
select select "bab5243c-beed-41fc-b362-49a7e6e66dc1"
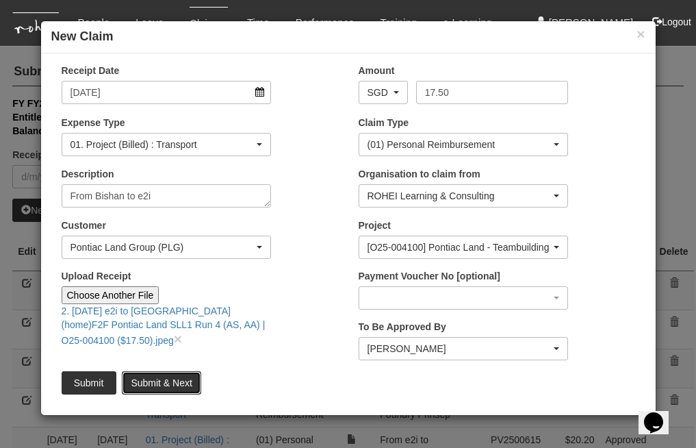
click at [166, 373] on input "Submit & Next" at bounding box center [161, 382] width 79 height 23
type input "Choose File"
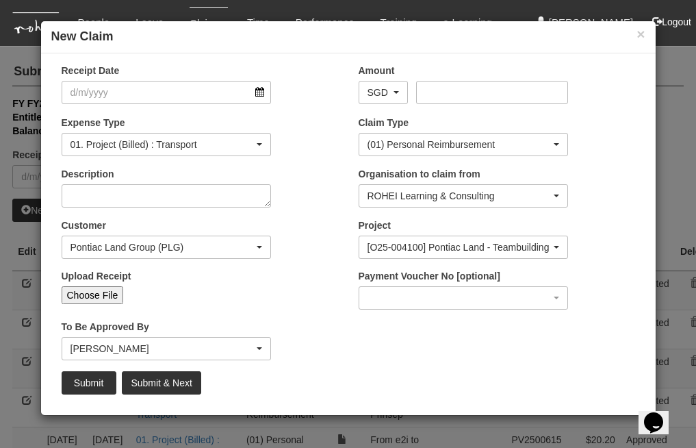
select select "50"
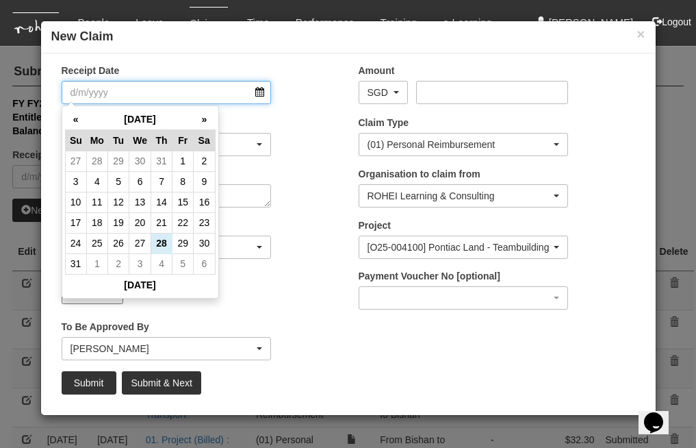
click at [256, 90] on input "Receipt Date" at bounding box center [167, 92] width 210 height 23
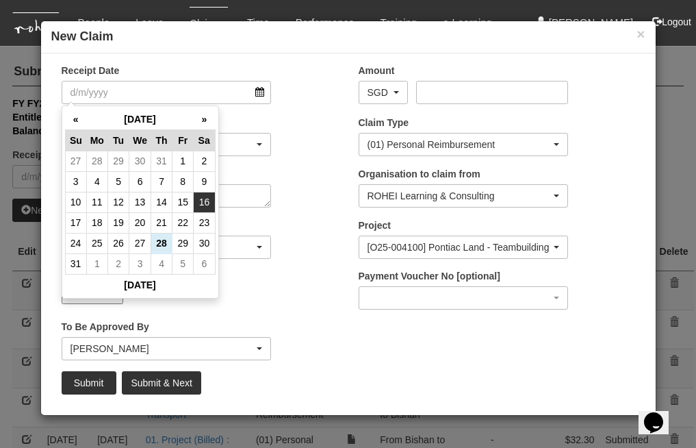
click at [202, 197] on td "16" at bounding box center [204, 202] width 21 height 21
type input "[DATE]"
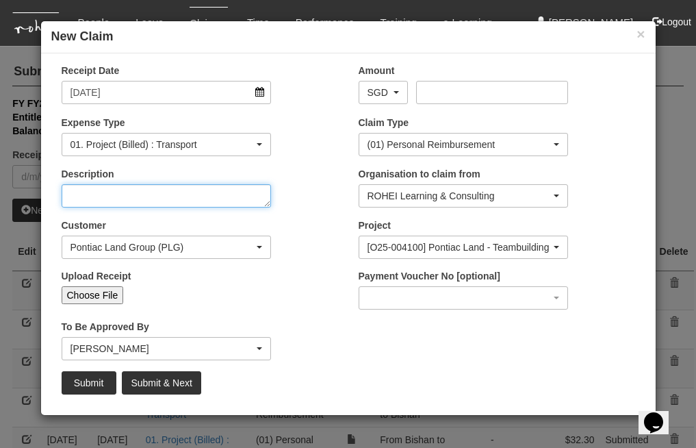
click at [236, 192] on textarea "Description" at bounding box center [167, 195] width 210 height 23
type textarea "From Bishan to Toa Payoh Hub"
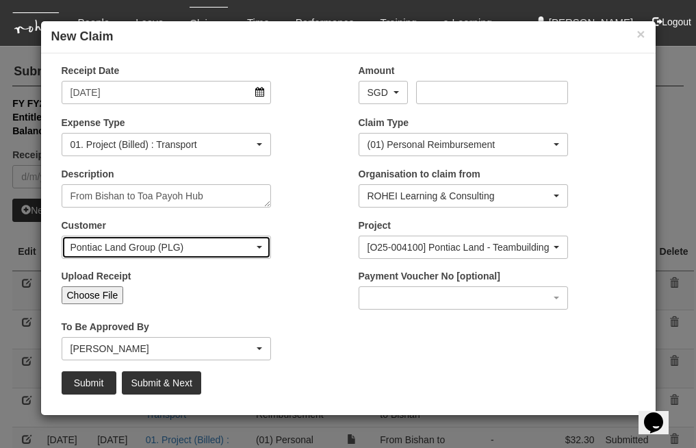
click at [229, 249] on div "Pontiac Land Group (PLG)" at bounding box center [162, 247] width 184 height 14
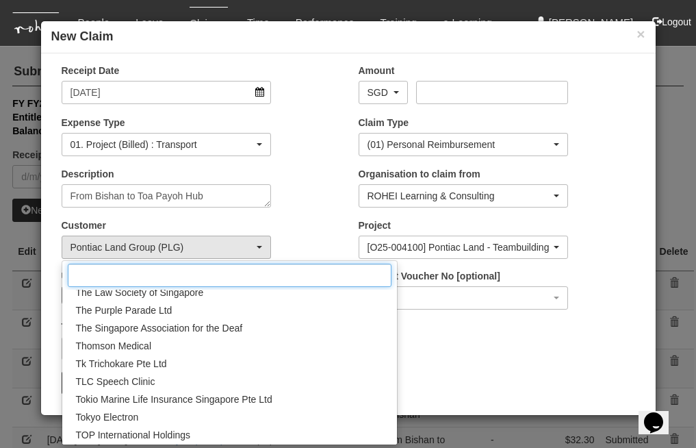
scroll to position [13440, 0]
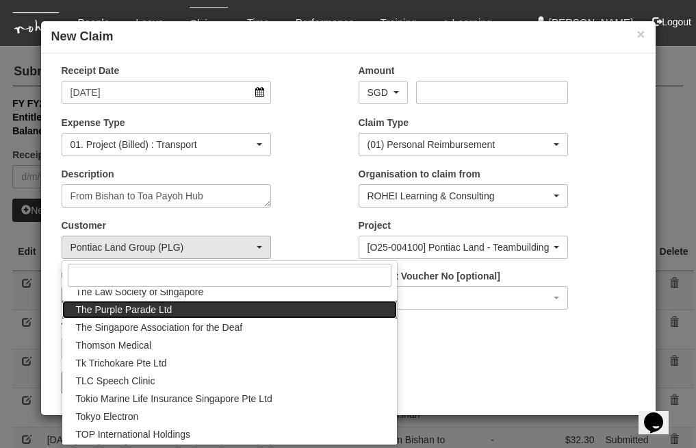
click at [154, 305] on span "The Purple Parade Ltd" at bounding box center [124, 309] width 96 height 14
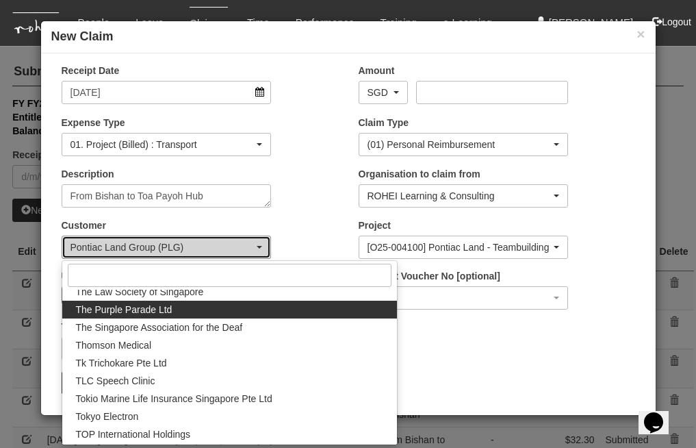
select select "888"
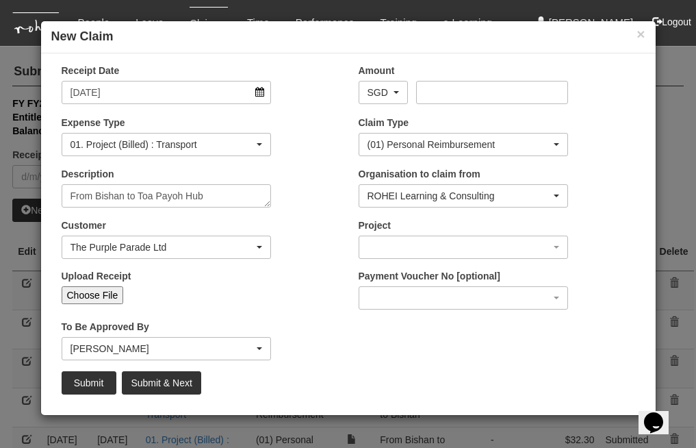
click at [105, 288] on input "Choose File" at bounding box center [93, 295] width 62 height 18
type input "C:\fakepath\3. [DATE] Bishan(home) to HDB Hub Toa Payoh F2F EXT Purple Parade 8…"
type input "Choose Another File"
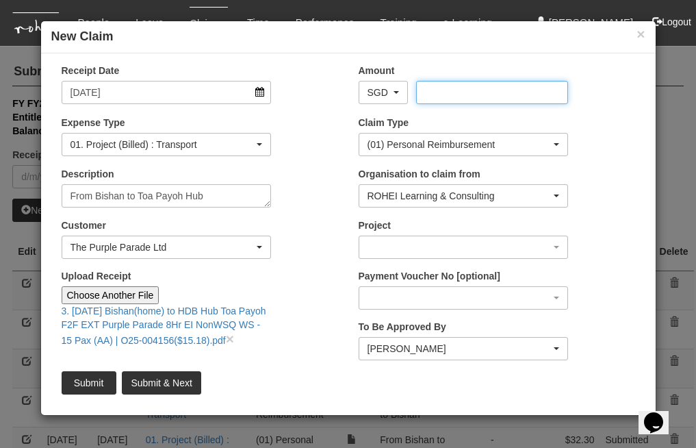
click at [438, 100] on input "Amount" at bounding box center [492, 92] width 152 height 23
type input "15.18"
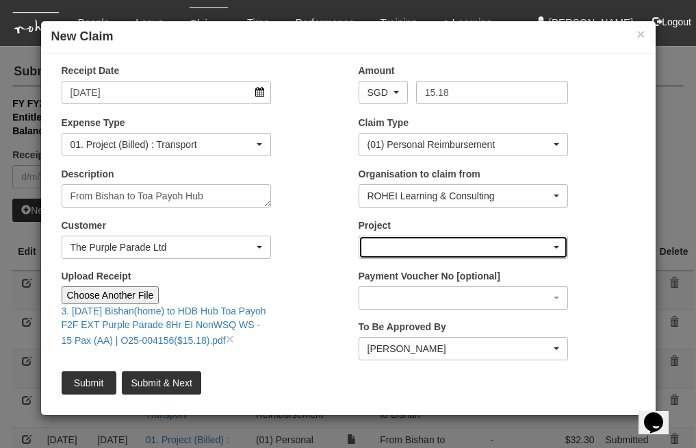
click at [444, 237] on div "button" at bounding box center [463, 247] width 209 height 22
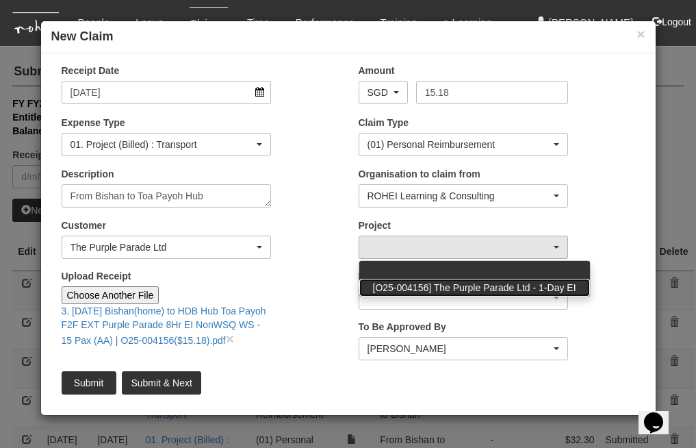
click at [472, 286] on span "[O25-004156] The Purple Parade Ltd - 1-Day EI" at bounding box center [474, 288] width 203 height 14
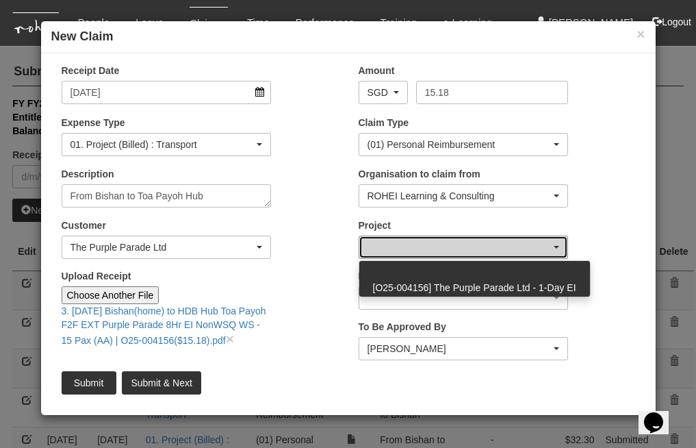
select select "2779"
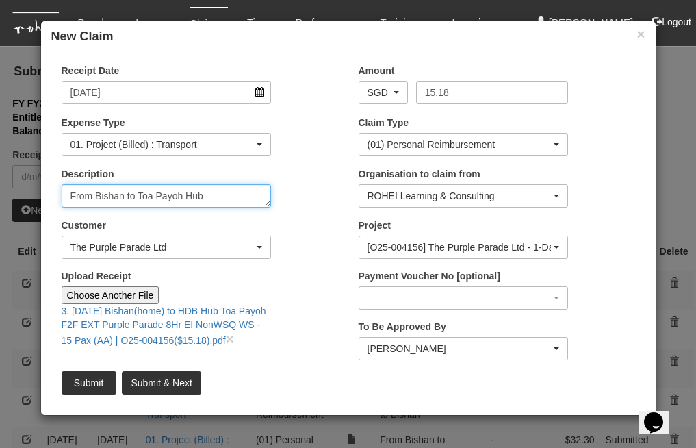
drag, startPoint x: 203, startPoint y: 193, endPoint x: 27, endPoint y: 191, distance: 176.6
click at [27, 191] on div "× New Claim Receipt Date [DATE] Amount AED AFN ALL AMD ANG AOA ARS AUD AWG AZN …" at bounding box center [348, 224] width 696 height 448
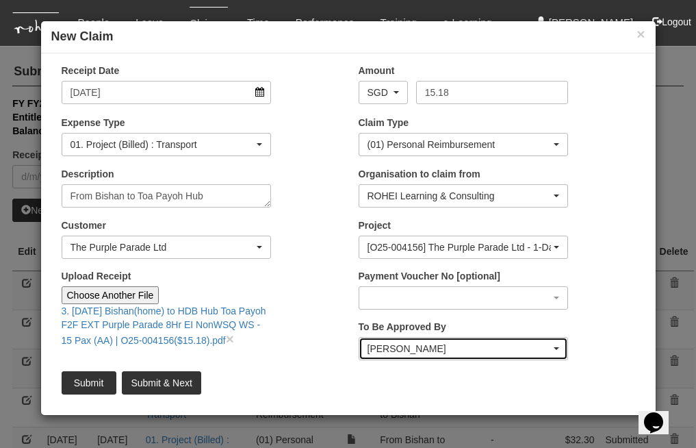
click at [552, 350] on div "[PERSON_NAME]" at bounding box center [463, 348] width 192 height 14
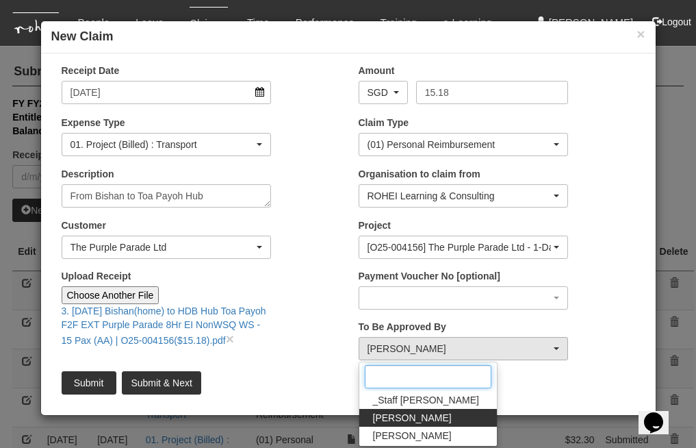
scroll to position [337, 0]
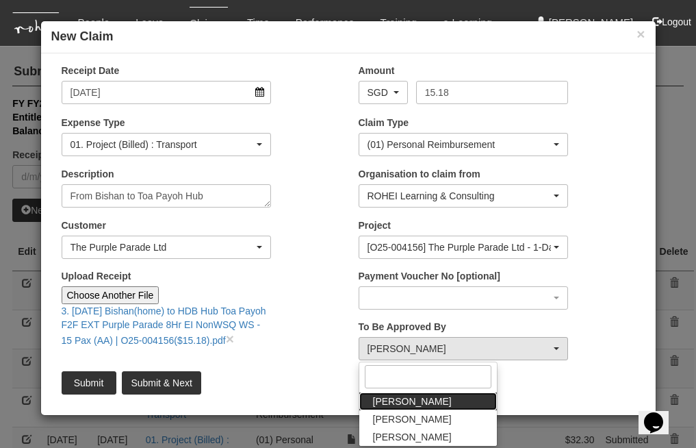
click at [421, 406] on span "[PERSON_NAME]" at bounding box center [412, 401] width 79 height 14
select select "5e225cdc-7ce9-465a-9503-99e8ed4cc44e"
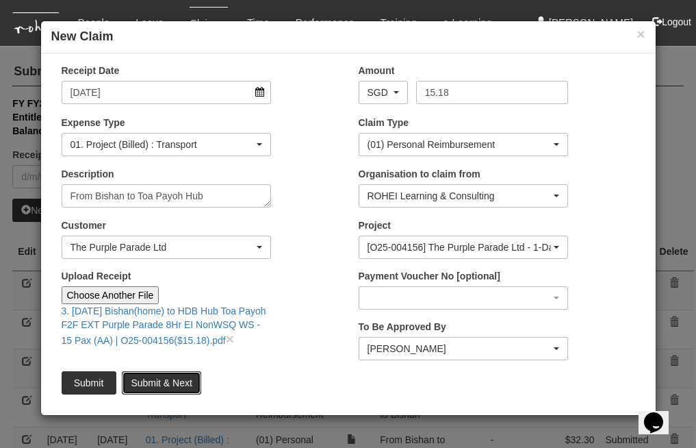
click at [177, 382] on input "Submit & Next" at bounding box center [161, 382] width 79 height 23
type input "Choose File"
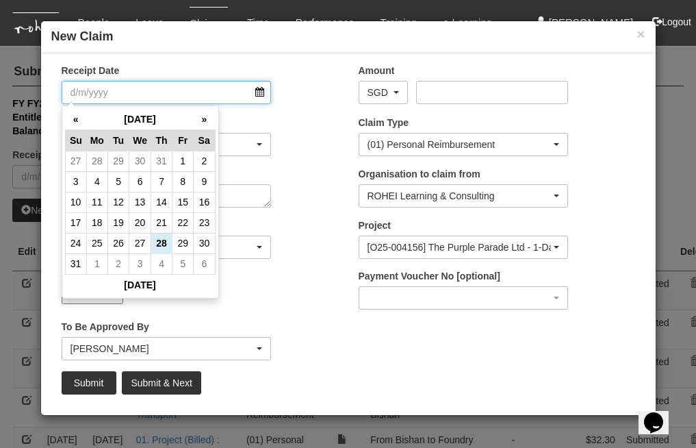
click at [259, 88] on input "Receipt Date" at bounding box center [167, 92] width 210 height 23
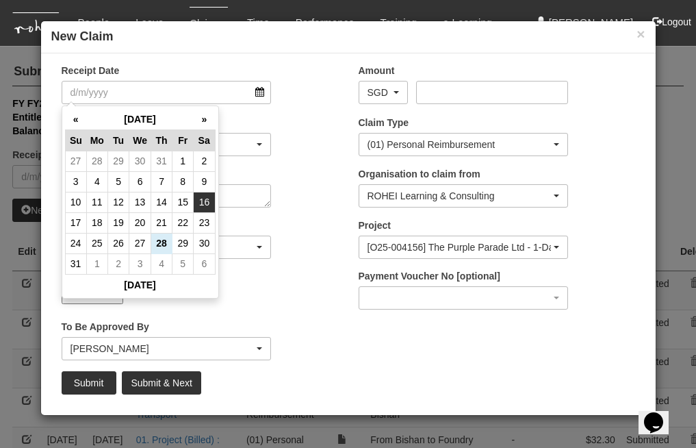
click at [198, 196] on td "16" at bounding box center [204, 202] width 21 height 21
type input "[DATE]"
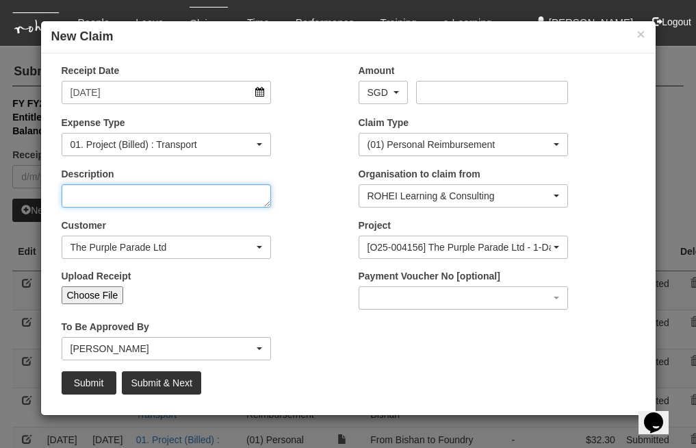
click at [139, 192] on textarea "Description" at bounding box center [167, 195] width 210 height 23
paste textarea "From Bishan to Toa Payoh Hub"
type textarea "From Bishan to Toa Payoh Hub"
select select "50"
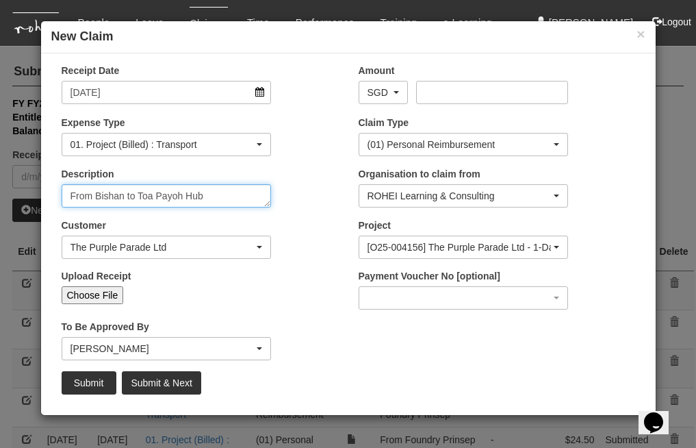
drag, startPoint x: 207, startPoint y: 188, endPoint x: 125, endPoint y: 194, distance: 82.3
click at [123, 195] on textarea "From Bishan to Toa Payoh Hub" at bounding box center [167, 195] width 210 height 23
click at [90, 198] on textarea "From Bishan" at bounding box center [167, 195] width 210 height 23
paste textarea "to Toa Payoh Hub"
drag, startPoint x: 105, startPoint y: 189, endPoint x: 93, endPoint y: 191, distance: 11.8
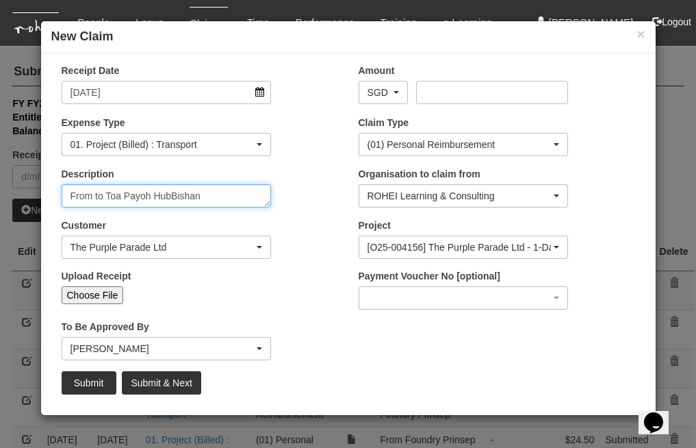
click at [93, 191] on textarea "From to Toa Payoh HubBishan" at bounding box center [167, 195] width 210 height 23
click at [138, 194] on textarea "From Toa Payoh HubBishan" at bounding box center [167, 195] width 210 height 23
paste textarea "to"
click at [146, 196] on textarea "From Toa Payohto [PERSON_NAME]" at bounding box center [167, 195] width 210 height 23
click at [156, 195] on textarea "From Toa Payoh [PERSON_NAME]" at bounding box center [167, 195] width 210 height 23
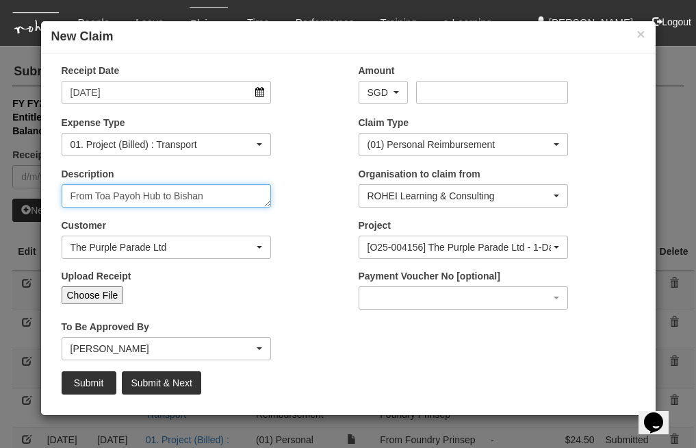
type textarea "From Toa Payoh Hub to Bishan"
click at [83, 287] on input "Choose File" at bounding box center [93, 295] width 62 height 18
type input "C:\fakepath\4. [DATE] HDB Hub Toa Payoh to Bishan(home) F2F EXT Purple Parade 8…"
type input "Choose Another File"
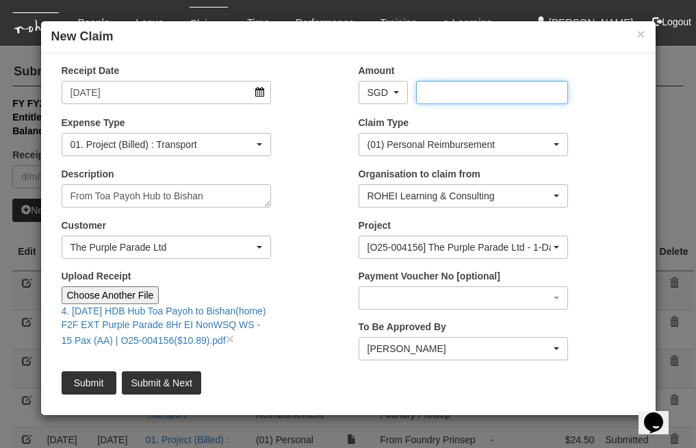
click at [448, 91] on input "Amount" at bounding box center [492, 92] width 152 height 23
type input "10.89"
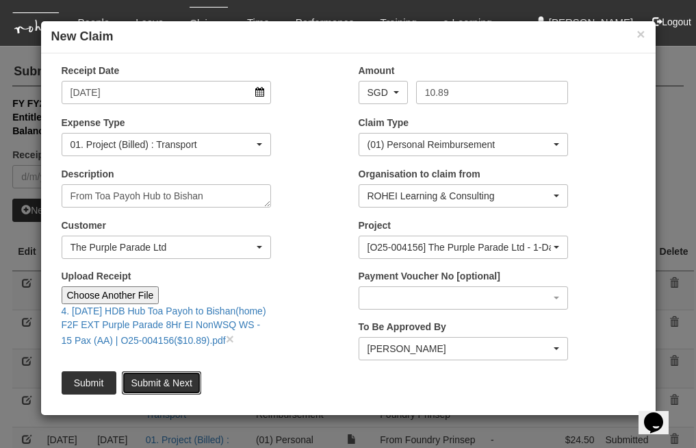
click at [155, 379] on input "Submit & Next" at bounding box center [161, 382] width 79 height 23
type input "Choose File"
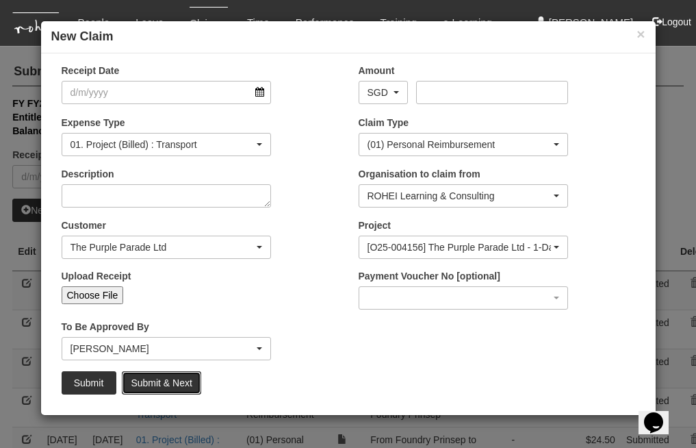
select select "50"
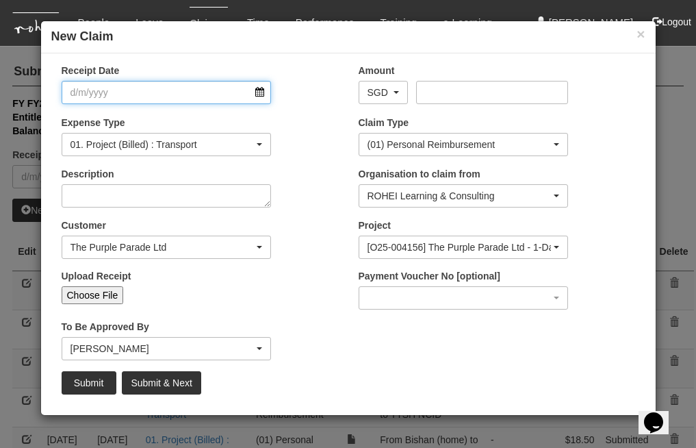
click at [268, 92] on input "Receipt Date" at bounding box center [167, 92] width 210 height 23
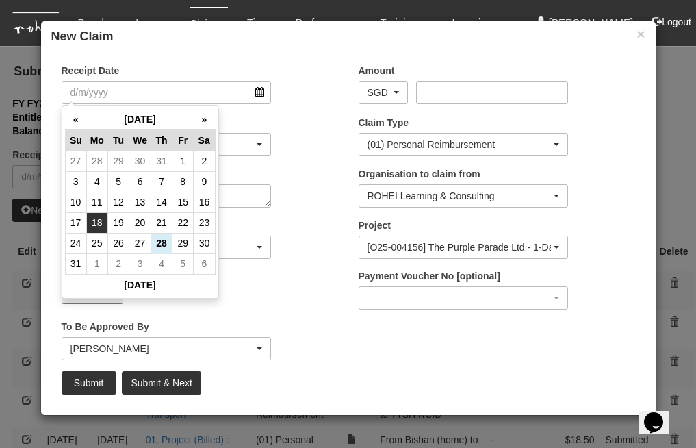
click at [99, 214] on td "18" at bounding box center [96, 222] width 21 height 21
type input "[DATE]"
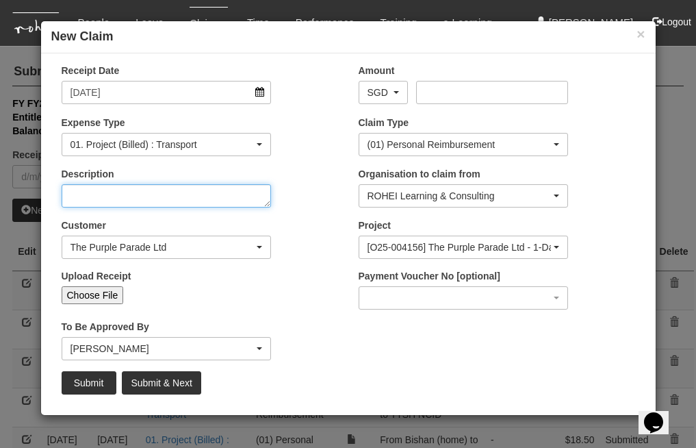
click at [253, 195] on textarea "Description" at bounding box center [167, 195] width 210 height 23
paste textarea "to"
type textarea "t"
type textarea "From Bishan to e2i"
click at [111, 292] on input "Choose File" at bounding box center [93, 295] width 62 height 18
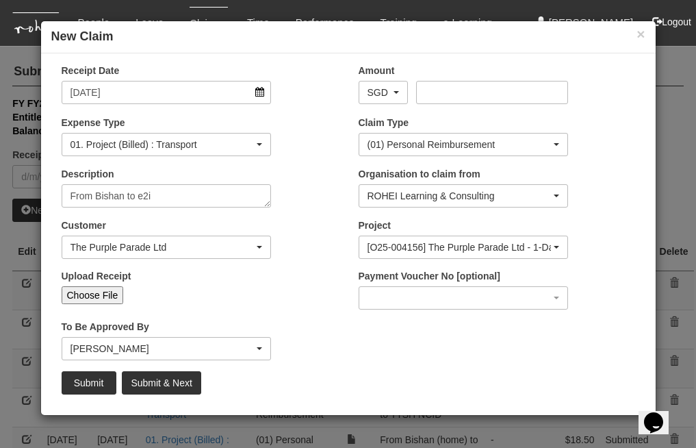
type input "C:\fakepath\5. [DATE] from [GEOGRAPHIC_DATA](home) to e2i F2F SUSS 8Hr Managing…"
type input "Choose Another File"
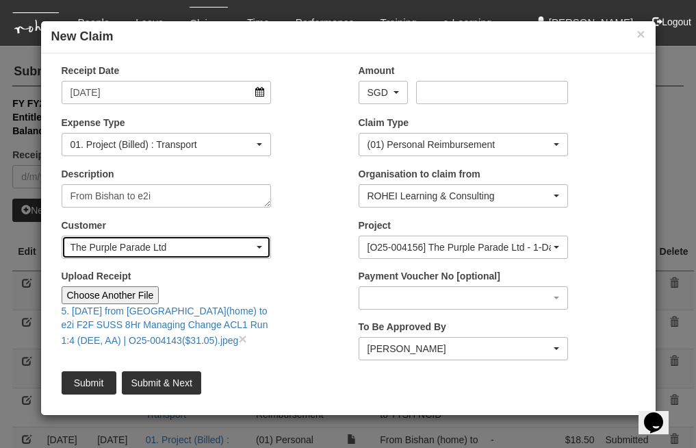
click at [172, 242] on div "The Purple Parade Ltd" at bounding box center [162, 247] width 184 height 14
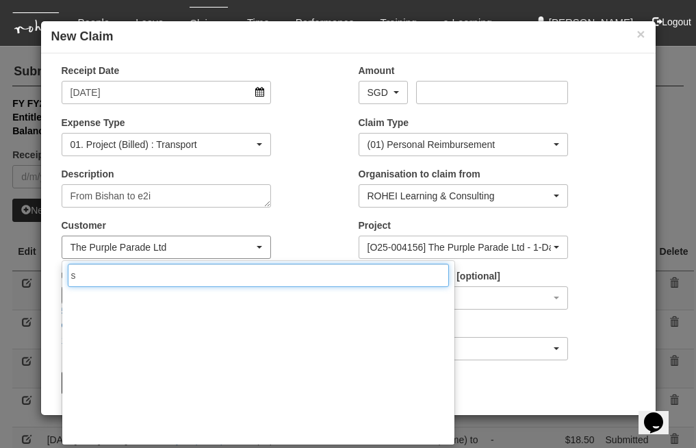
scroll to position [0, 0]
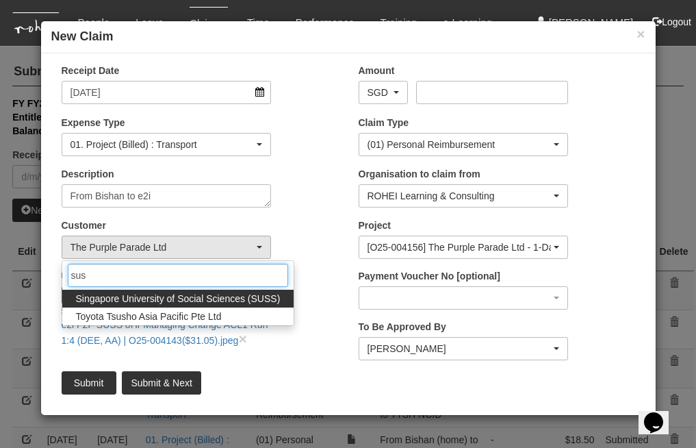
type input "sus"
click at [213, 301] on span "Singapore University of Social Sciences (SUSS)" at bounding box center [178, 299] width 205 height 14
select select "457"
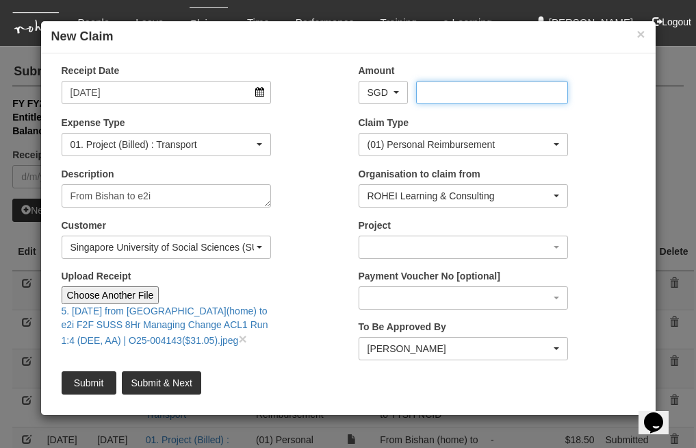
click at [471, 83] on input "Amount" at bounding box center [492, 92] width 152 height 23
type input "31.05"
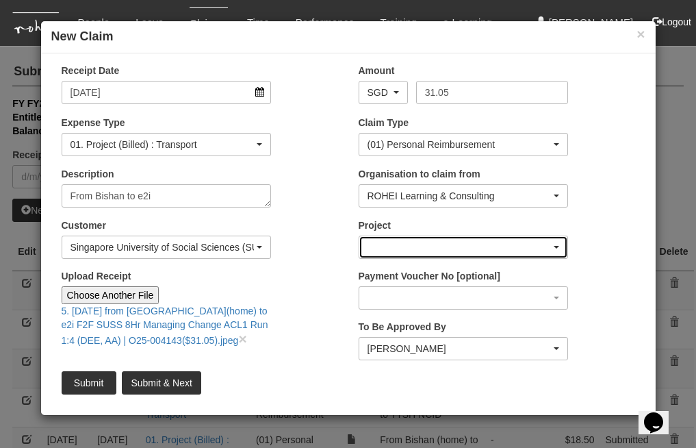
click at [509, 248] on div "button" at bounding box center [463, 247] width 209 height 22
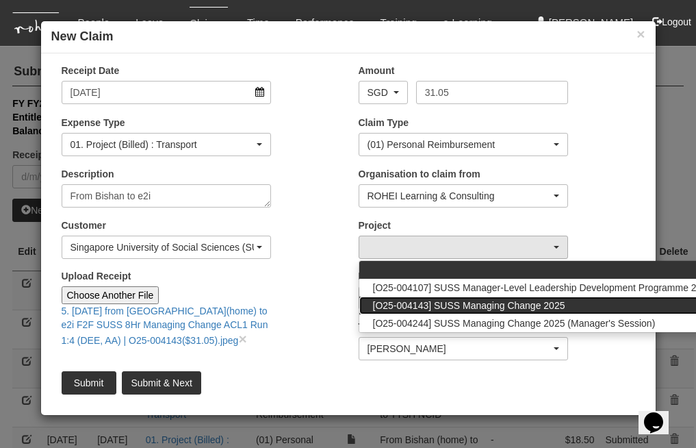
click at [521, 299] on span "[O25-004143] SUSS Managing Change 2025" at bounding box center [469, 305] width 192 height 14
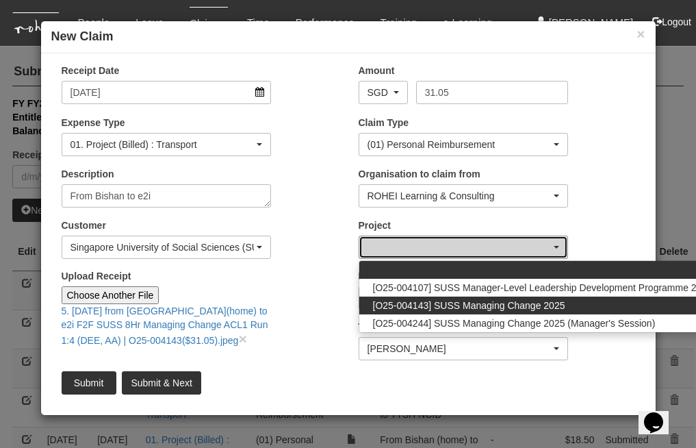
select select "2771"
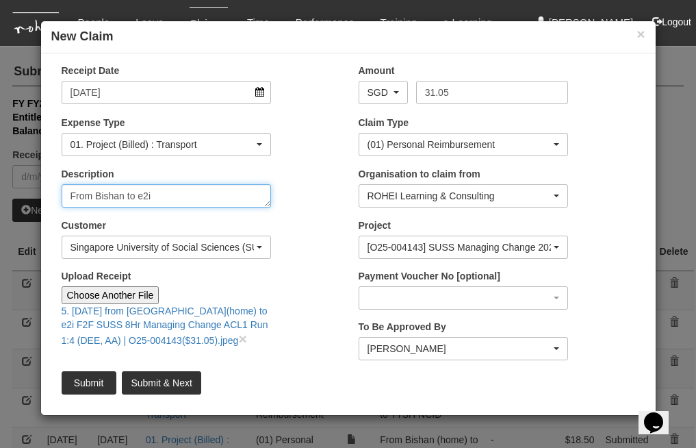
drag, startPoint x: 159, startPoint y: 196, endPoint x: 86, endPoint y: 198, distance: 73.9
click at [86, 198] on textarea "From Bishan to e2i" at bounding box center [167, 195] width 210 height 23
drag, startPoint x: 69, startPoint y: 195, endPoint x: 183, endPoint y: 192, distance: 114.3
click at [183, 192] on textarea "From Bishan to e2i" at bounding box center [167, 195] width 210 height 23
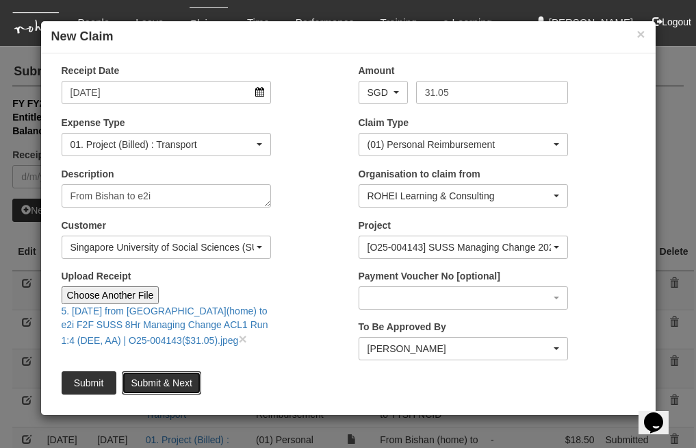
click at [163, 382] on input "Submit & Next" at bounding box center [161, 382] width 79 height 23
type input "Choose File"
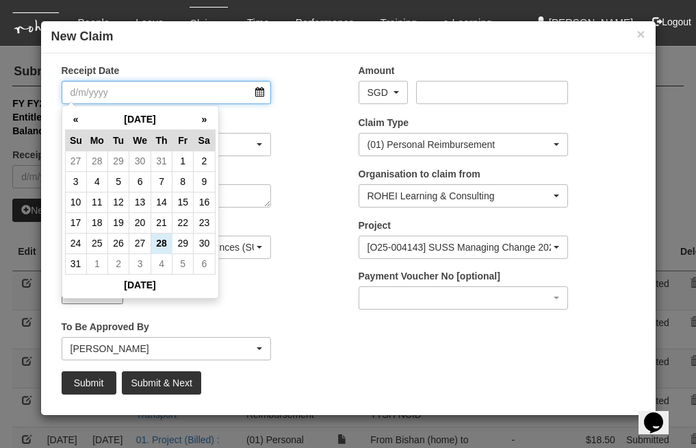
click at [261, 92] on input "Receipt Date" at bounding box center [167, 92] width 210 height 23
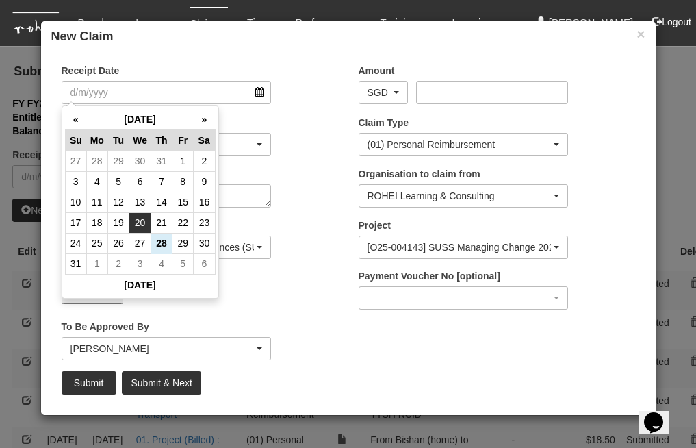
click at [145, 224] on td "20" at bounding box center [140, 222] width 22 height 21
type input "[DATE]"
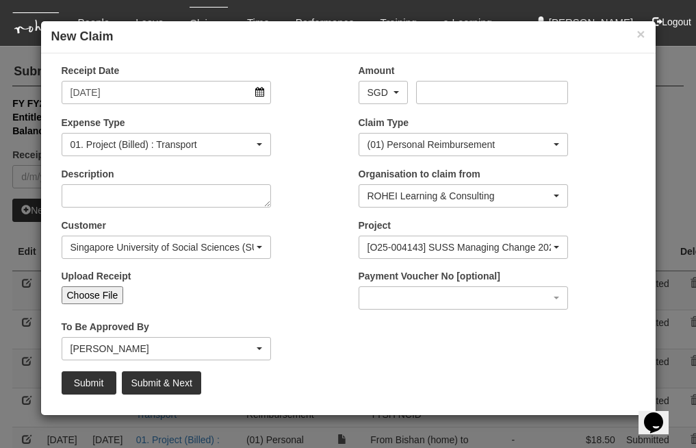
click at [109, 292] on input "Choose File" at bounding box center [93, 295] width 62 height 18
type input "C:\fakepath\6. [DATE] from e2i to [GEOGRAPHIC_DATA](home)F2F CSC Service Values…"
type input "Choose Another File"
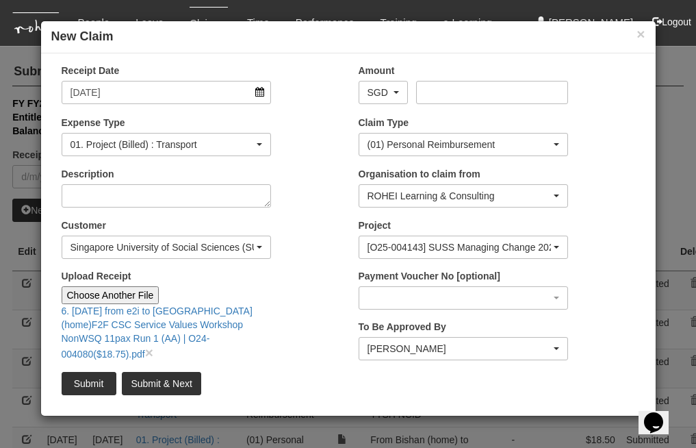
select select "50"
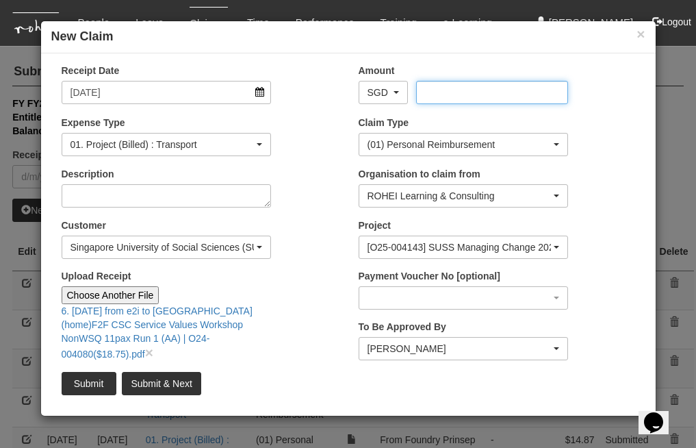
click at [436, 85] on input "Amount" at bounding box center [492, 92] width 152 height 23
type input "18.75"
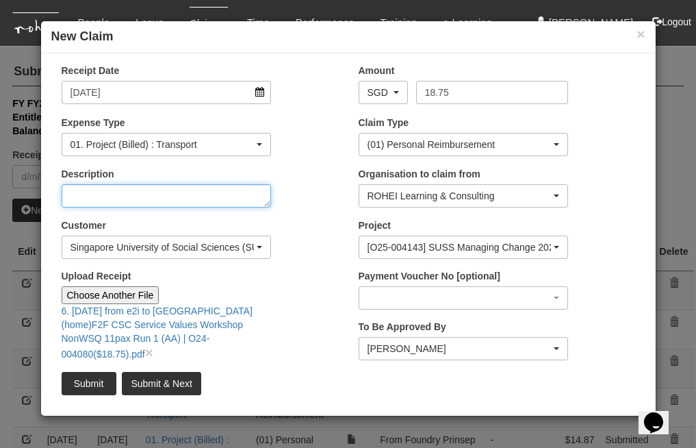
click at [166, 199] on textarea "Description" at bounding box center [167, 195] width 210 height 23
paste textarea "From Bishan to e2i"
drag, startPoint x: 94, startPoint y: 196, endPoint x: 139, endPoint y: 196, distance: 45.2
click at [139, 196] on textarea "From Bishan to e2i" at bounding box center [167, 195] width 210 height 23
type textarea "From e2i to [GEOGRAPHIC_DATA]"
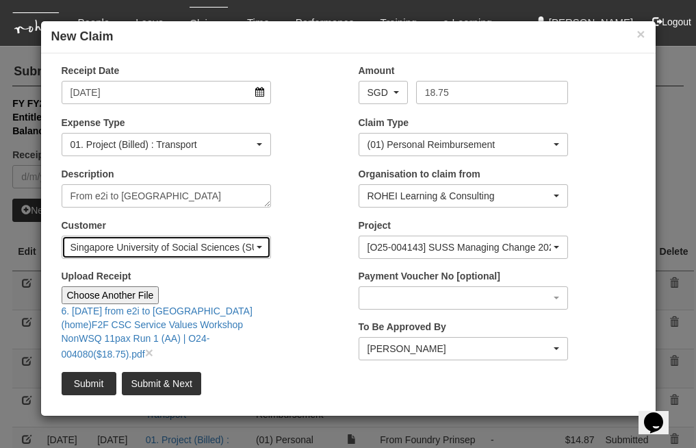
click at [149, 244] on div "Singapore University of Social Sciences (SUSS)" at bounding box center [162, 247] width 184 height 14
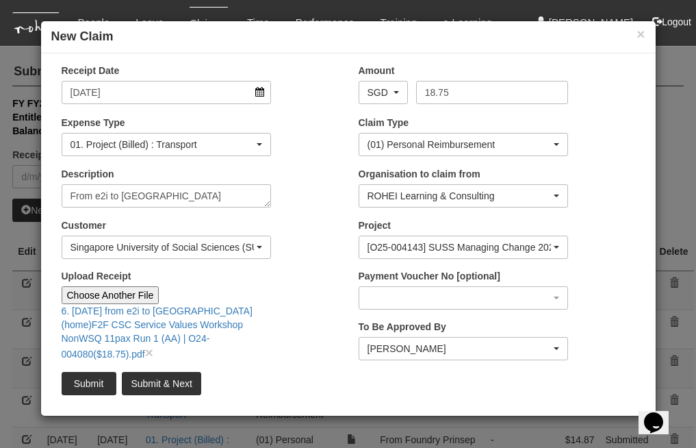
scroll to position [11888, 0]
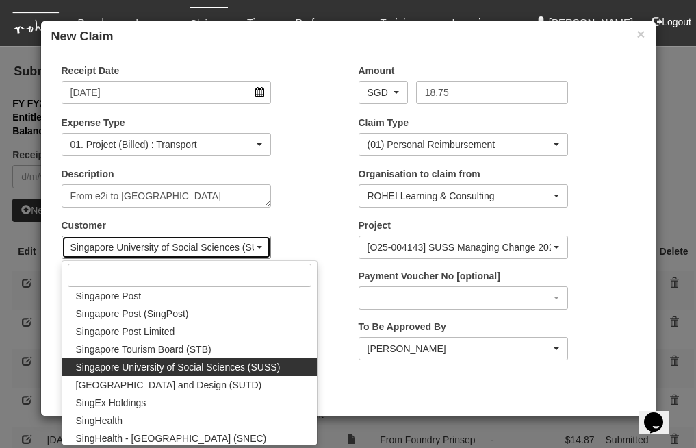
click at [171, 249] on div "Singapore University of Social Sciences (SUSS)" at bounding box center [162, 247] width 184 height 14
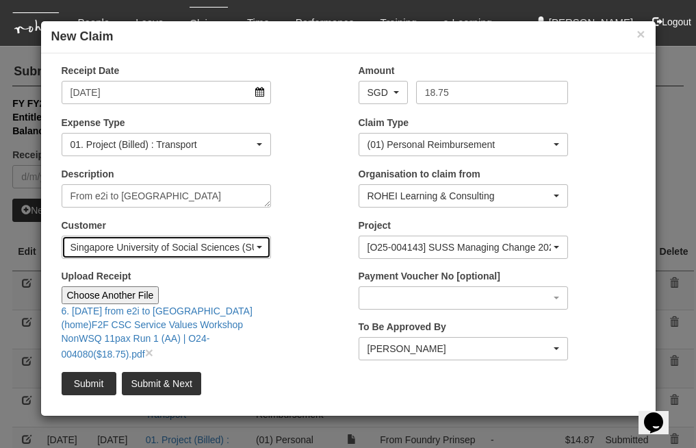
scroll to position [0, 0]
click at [187, 247] on div "Singapore University of Social Sciences (SUSS)" at bounding box center [162, 247] width 184 height 14
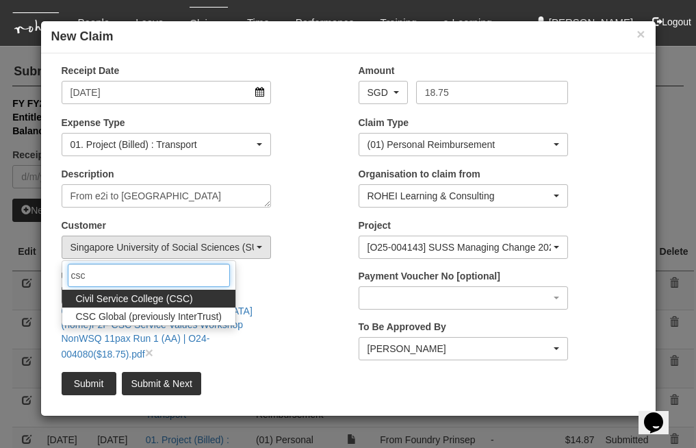
type input "csc"
click at [177, 295] on span "Civil Service College (CSC)" at bounding box center [134, 299] width 117 height 14
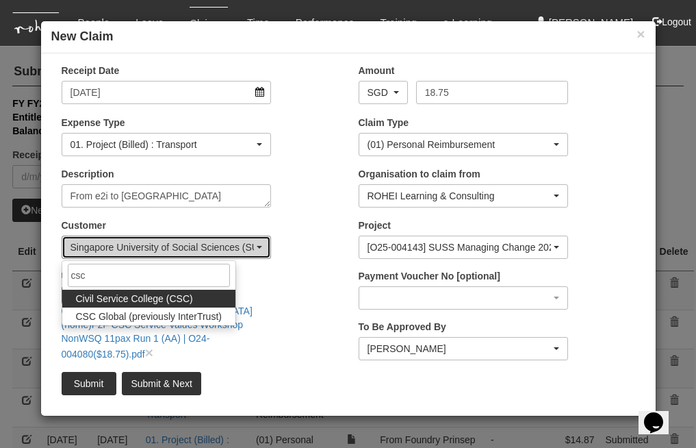
select select "122"
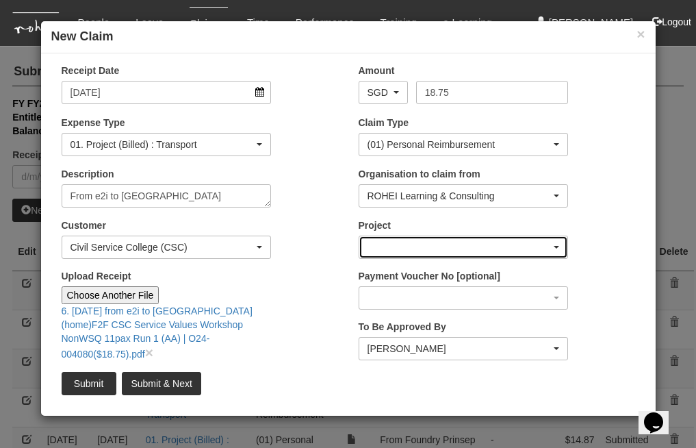
click at [443, 250] on div "button" at bounding box center [463, 247] width 209 height 22
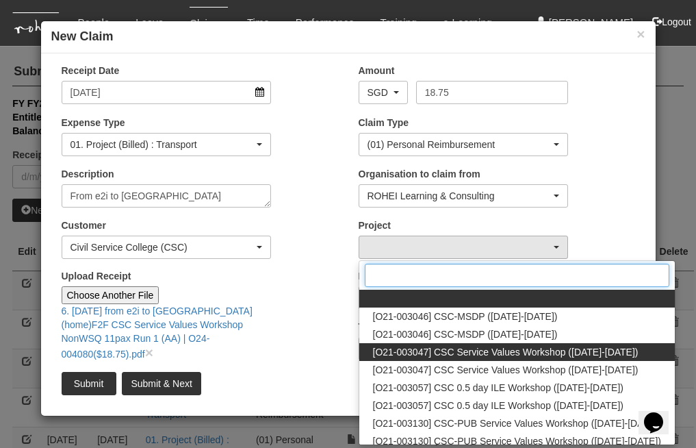
scroll to position [76, 0]
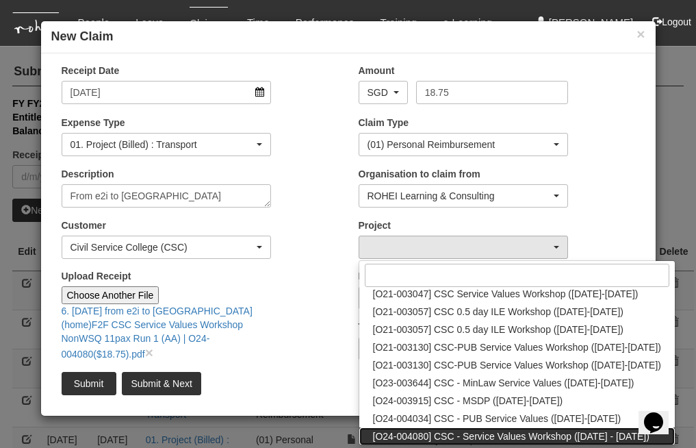
click at [548, 434] on span "[O24-004080] CSC - Service Values Workshop ([DATE] - [DATE])" at bounding box center [511, 436] width 276 height 14
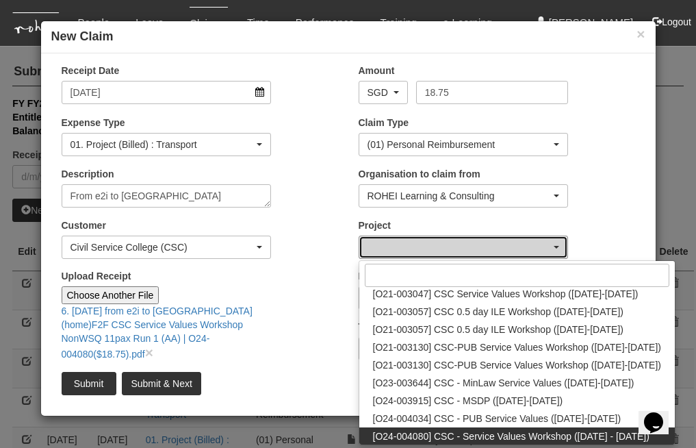
select select "2698"
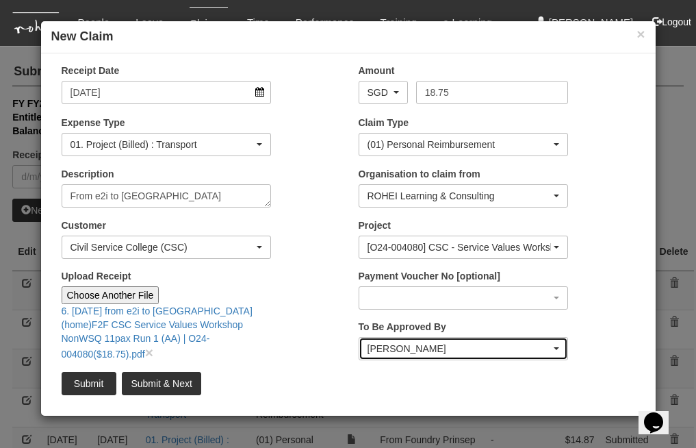
click at [407, 344] on div "[PERSON_NAME]" at bounding box center [459, 348] width 184 height 14
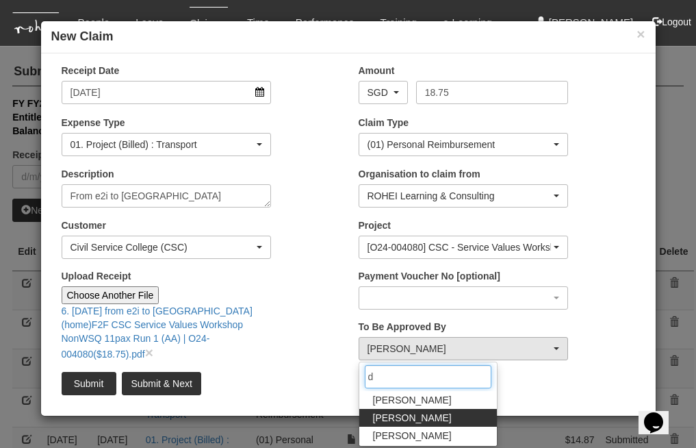
scroll to position [0, 0]
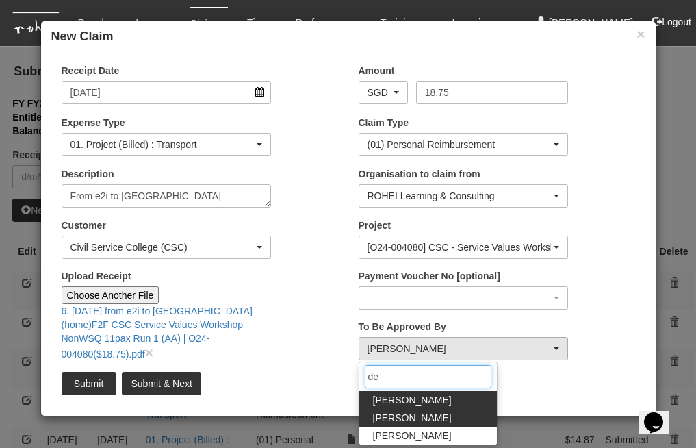
type input "de"
click at [411, 411] on span "[PERSON_NAME]" at bounding box center [412, 418] width 79 height 14
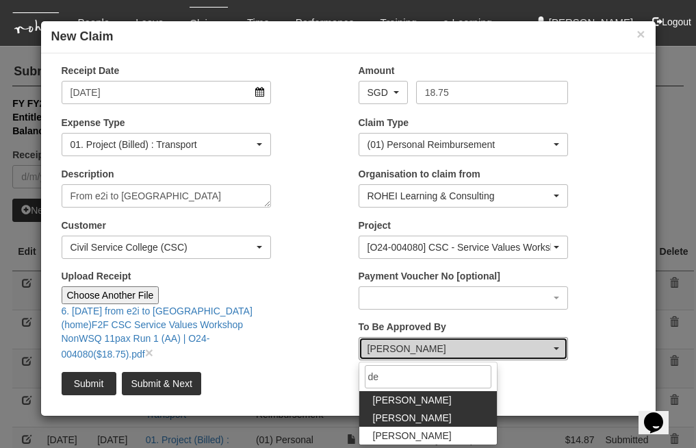
select select "f331697c-cbb2-464d-abb4-1ca8aa6cad1d"
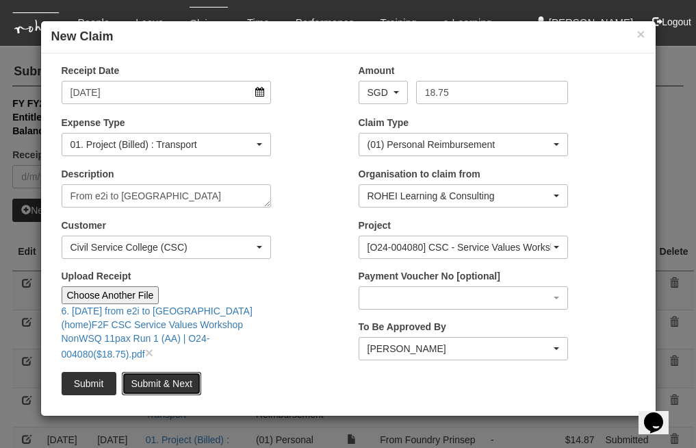
click at [177, 376] on input "Submit & Next" at bounding box center [161, 383] width 79 height 23
type input "Choose File"
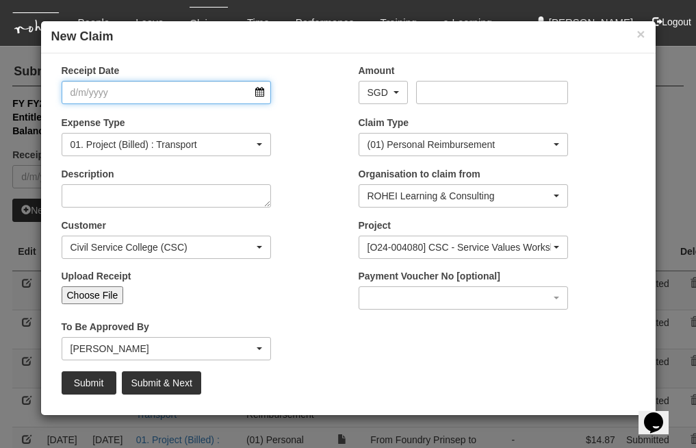
click at [259, 90] on input "Receipt Date" at bounding box center [167, 92] width 210 height 23
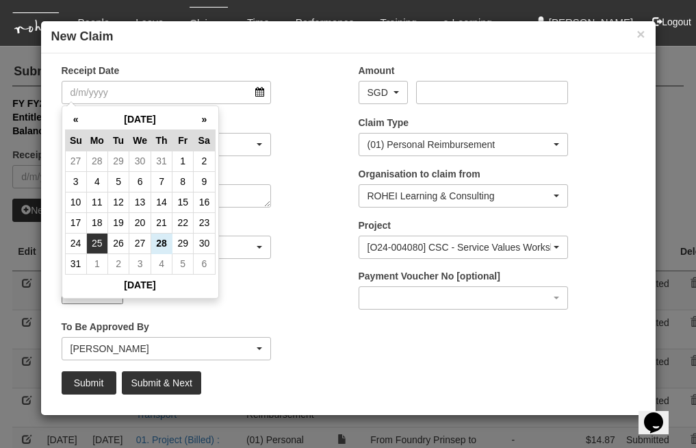
click at [99, 244] on td "25" at bounding box center [96, 243] width 21 height 21
type input "[DATE]"
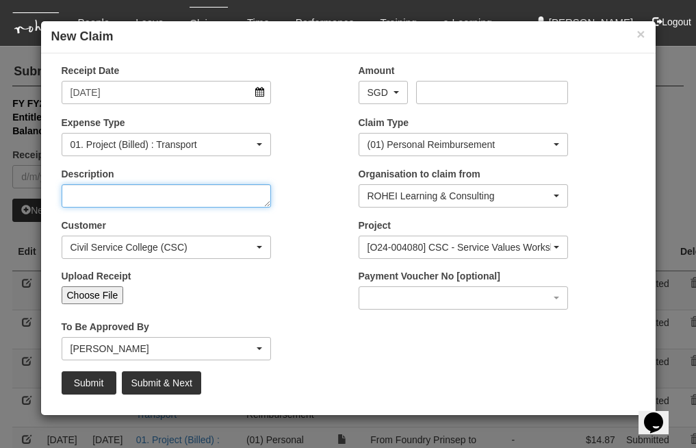
click at [219, 200] on textarea "Description" at bounding box center [167, 195] width 210 height 23
type textarea "From Bishan to e2i"
select select "50"
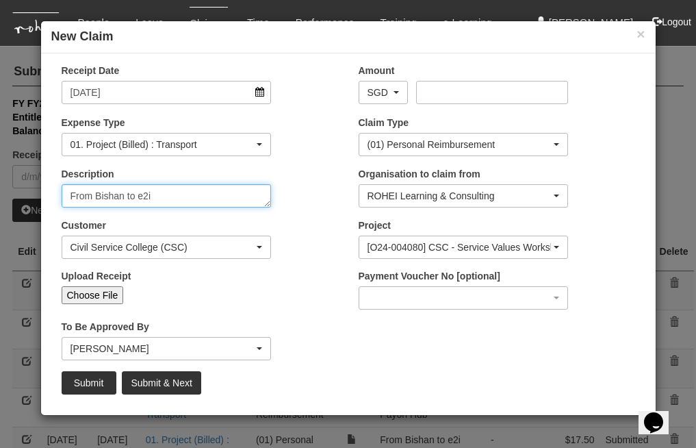
type textarea "From Bishan to e2i"
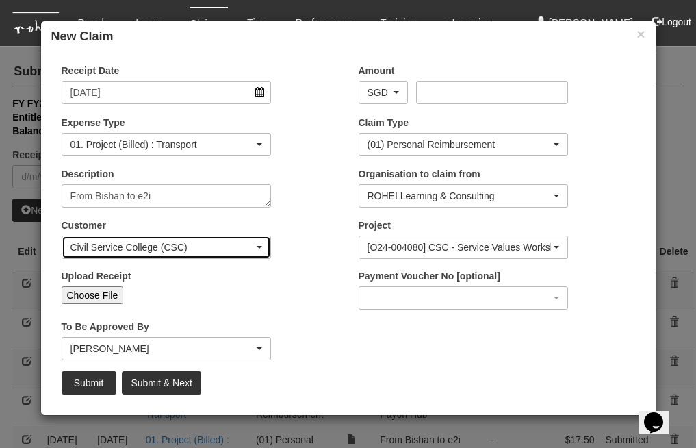
click at [211, 250] on div "Civil Service College (CSC)" at bounding box center [162, 247] width 184 height 14
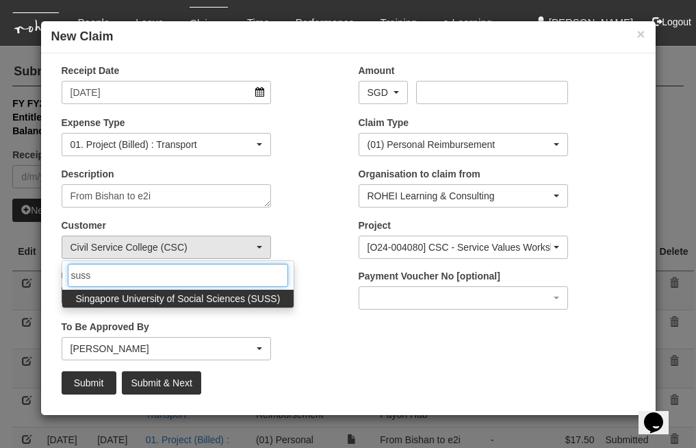
type input "suss"
click at [211, 294] on span "Singapore University of Social Sciences (SUSS)" at bounding box center [178, 299] width 205 height 14
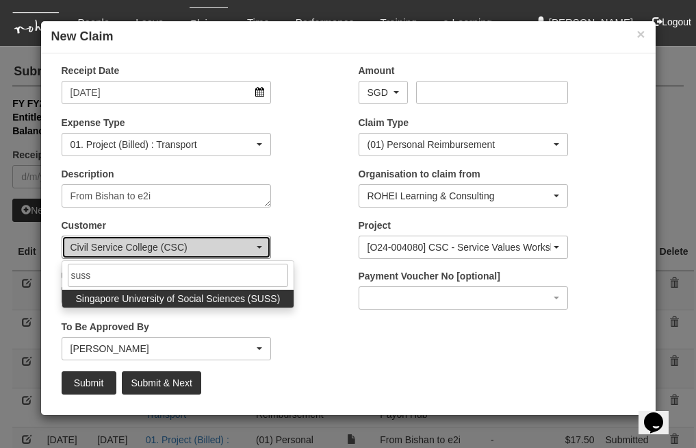
select select "457"
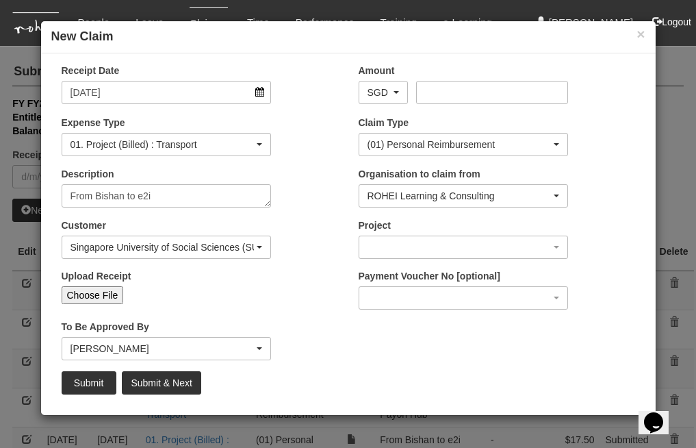
click at [105, 294] on input "Choose File" at bounding box center [93, 295] width 62 height 18
type input "C:\fakepath\7. [DATE] Bishan(home) to e2i F2F SUSS 8Hr Managing Change ACL1 Run…"
type input "Choose Another File"
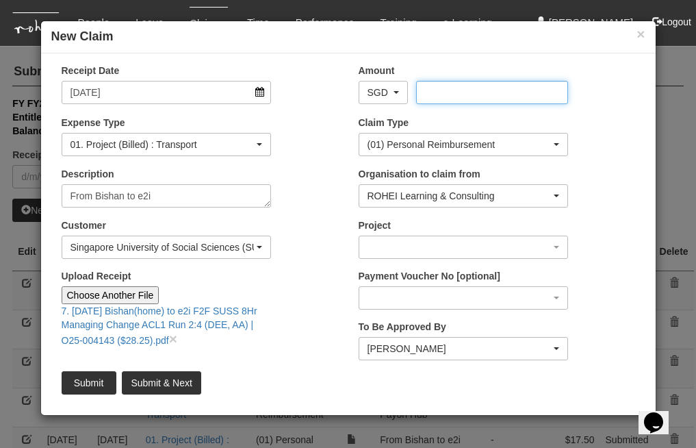
click at [436, 89] on input "Amount" at bounding box center [492, 92] width 152 height 23
type input "28.25"
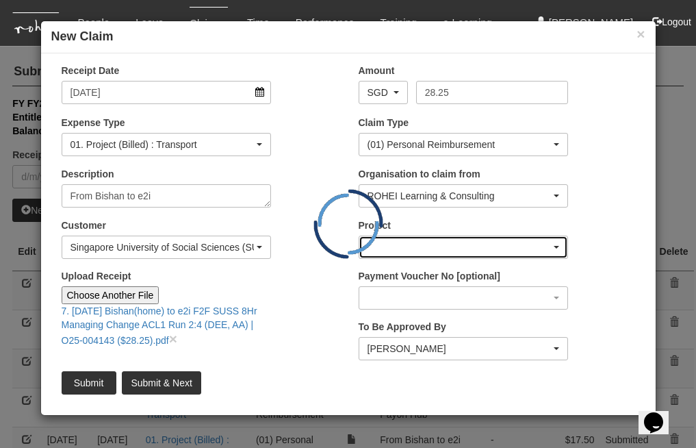
click at [509, 242] on div "button" at bounding box center [463, 247] width 209 height 22
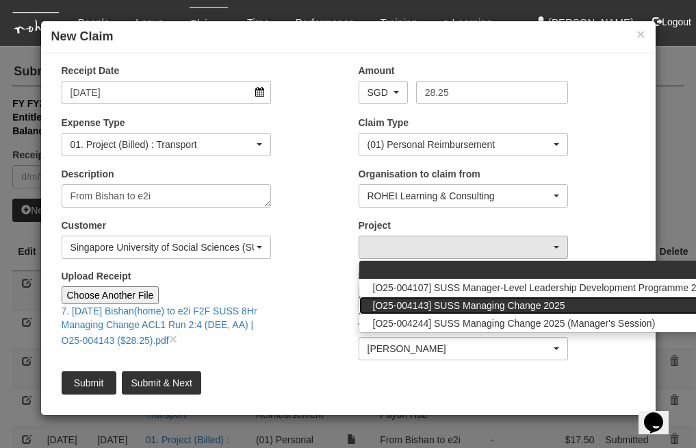
click at [528, 299] on span "[O25-004143] SUSS Managing Change 2025" at bounding box center [469, 305] width 192 height 14
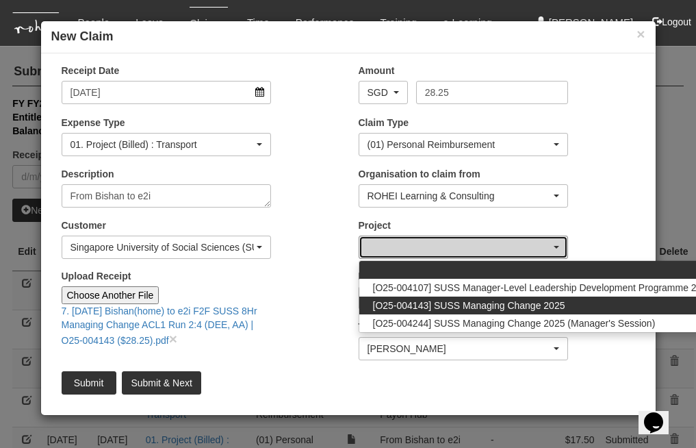
select select "2771"
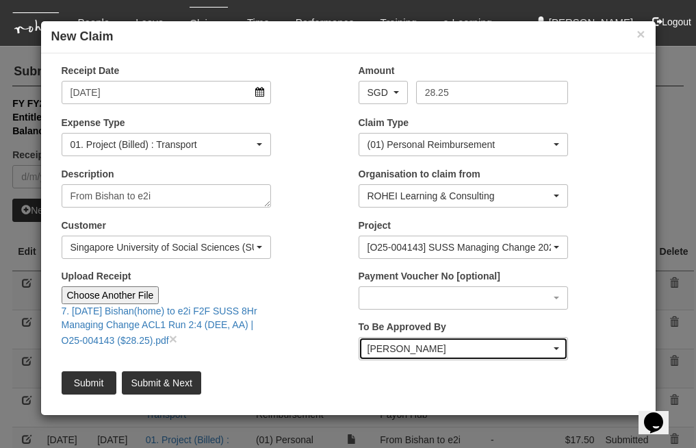
click at [554, 350] on div "[PERSON_NAME]" at bounding box center [463, 348] width 192 height 14
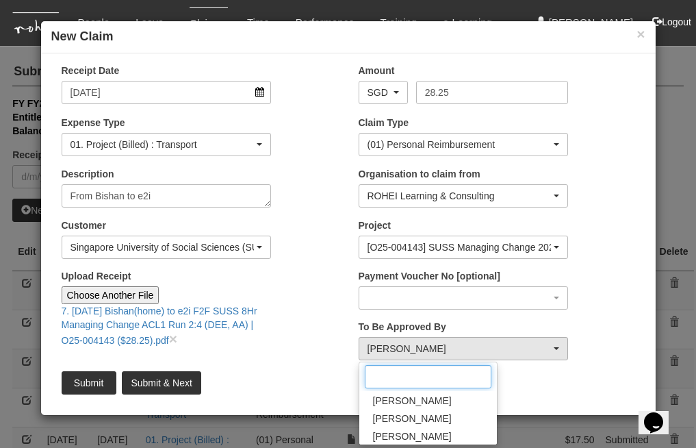
scroll to position [337, 0]
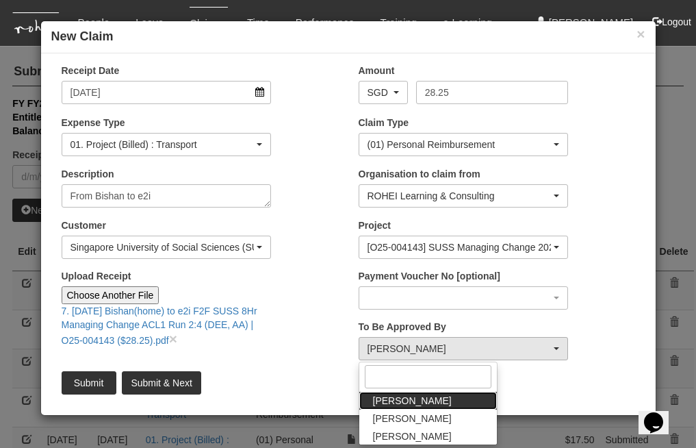
click at [443, 402] on link "[PERSON_NAME]" at bounding box center [428, 400] width 138 height 18
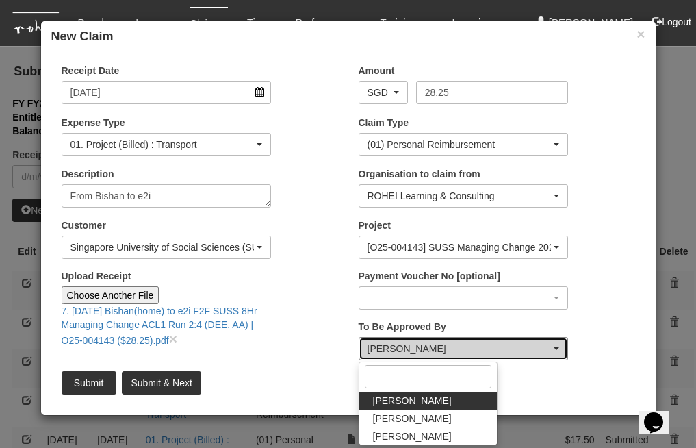
select select "5e225cdc-7ce9-465a-9503-99e8ed4cc44e"
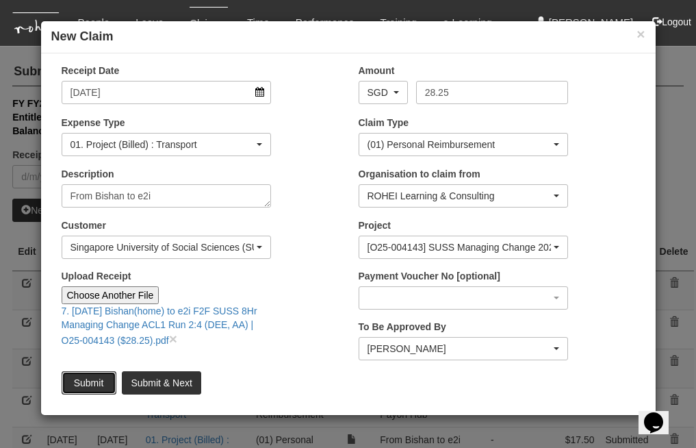
click at [83, 381] on input "Submit" at bounding box center [89, 382] width 55 height 23
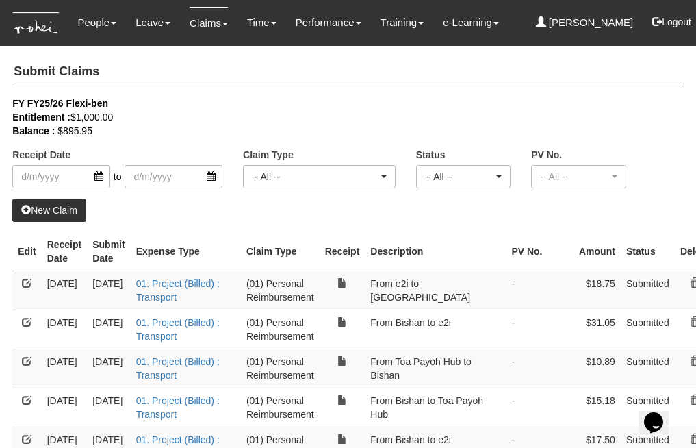
select select "50"
